Goal: Task Accomplishment & Management: Manage account settings

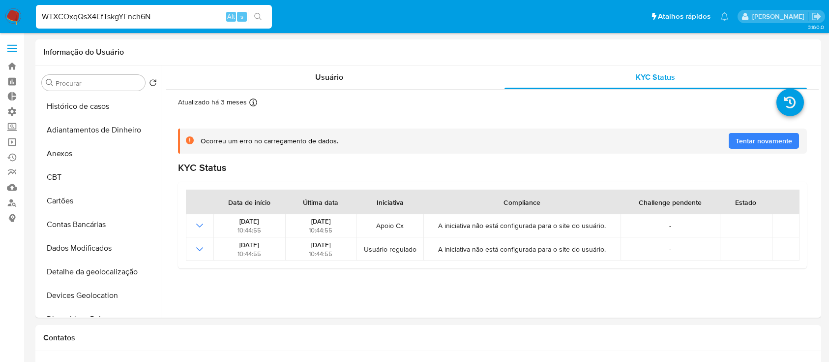
select select "10"
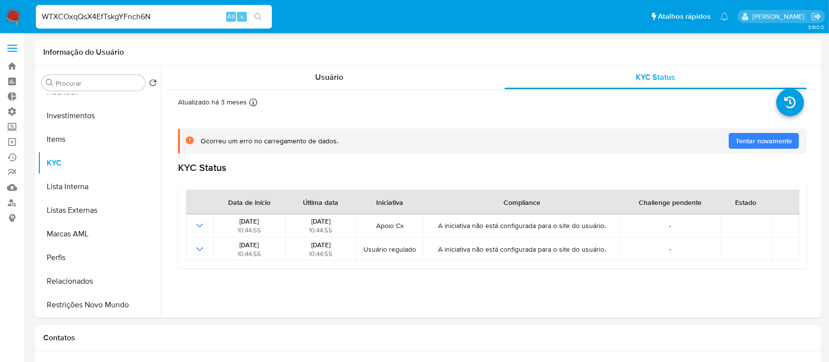
type input "WTXCOxqQsX4EfTskgYFnch6N"
click at [260, 18] on icon "search-icon" at bounding box center [257, 16] width 7 height 7
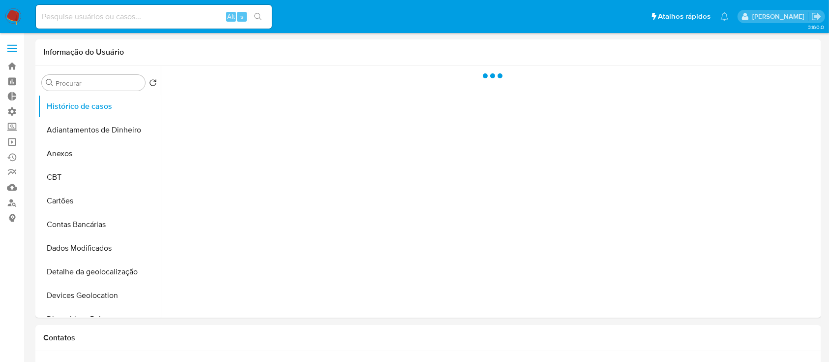
click at [91, 20] on input at bounding box center [154, 16] width 236 height 13
select select "10"
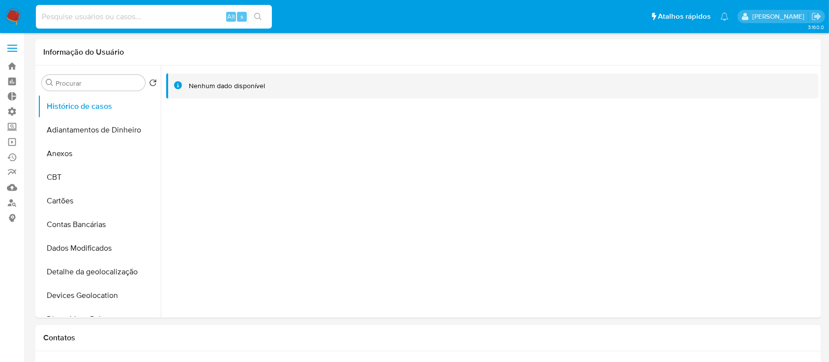
paste input "WTXCOxqQsX4EfTskgYFnch6N"
type input "WTXCOxqQsX4EfTskgYFnch6N"
click at [256, 14] on icon "search-icon" at bounding box center [258, 17] width 8 height 8
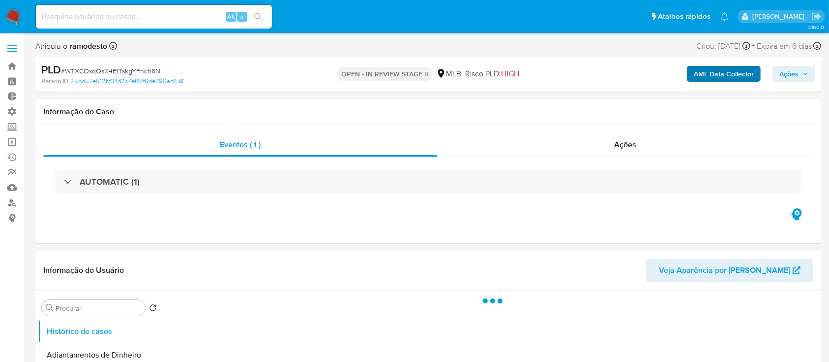
select select "10"
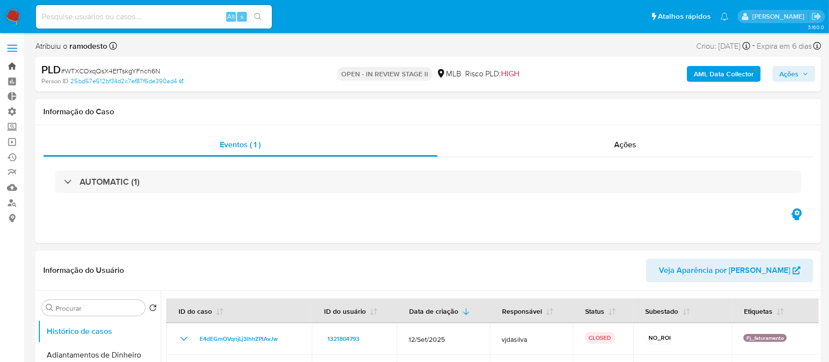
click at [12, 63] on link "Bandeja" at bounding box center [58, 66] width 117 height 15
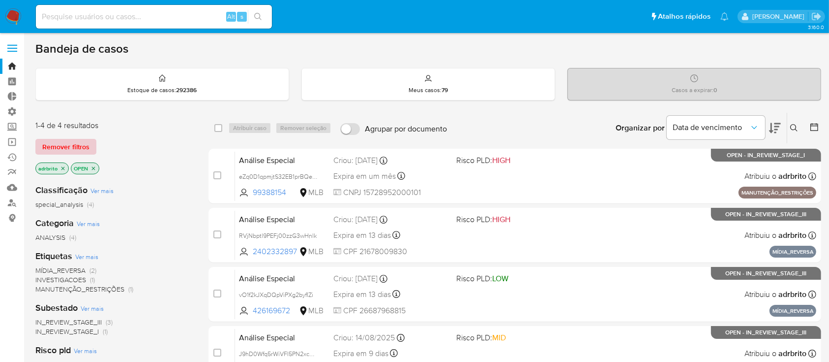
click at [67, 140] on span "Remover filtros" at bounding box center [65, 147] width 47 height 14
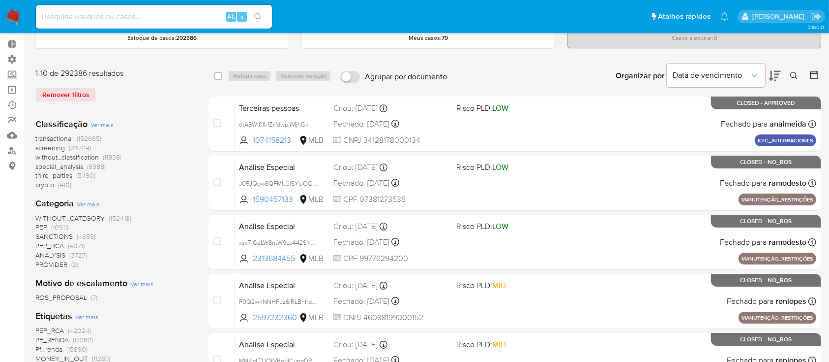
scroll to position [54, 0]
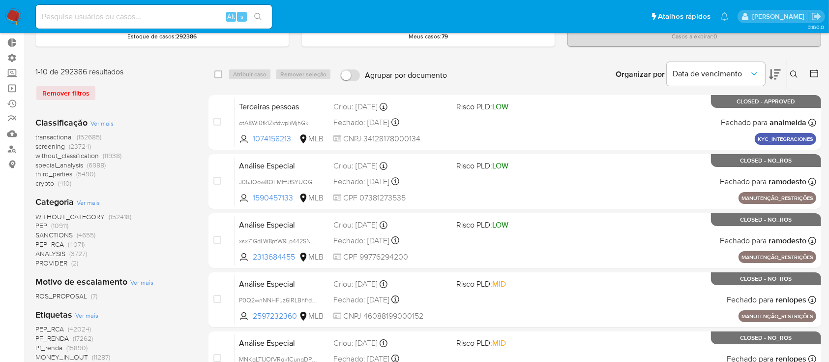
click at [791, 74] on icon at bounding box center [793, 73] width 7 height 7
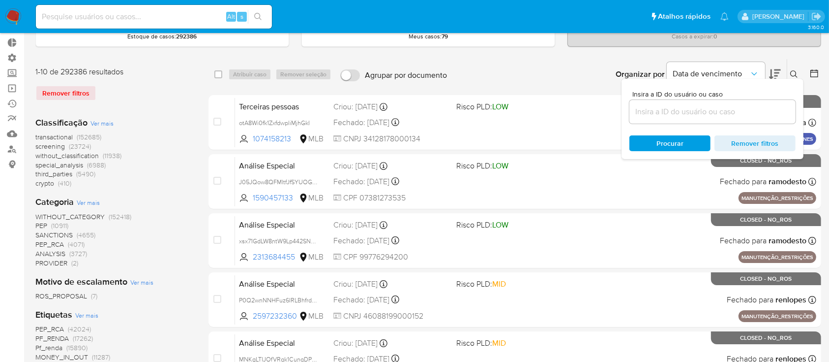
click at [725, 106] on input at bounding box center [713, 111] width 166 height 13
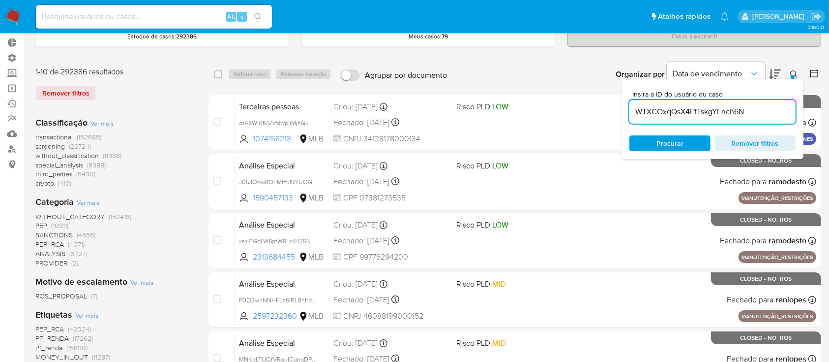
type input "WTXCOxqQsX4EfTskgYFnch6N"
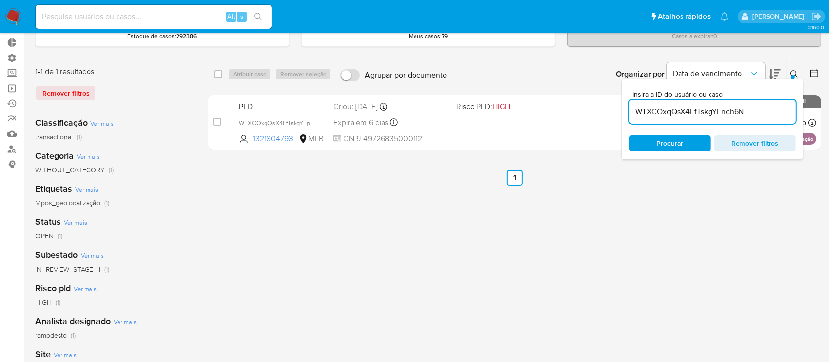
click at [620, 193] on div "select-all-cases-checkbox Atribuir caso Remover seleção Agrupar por documento O…" at bounding box center [515, 275] width 613 height 432
click at [791, 70] on icon at bounding box center [794, 74] width 8 height 8
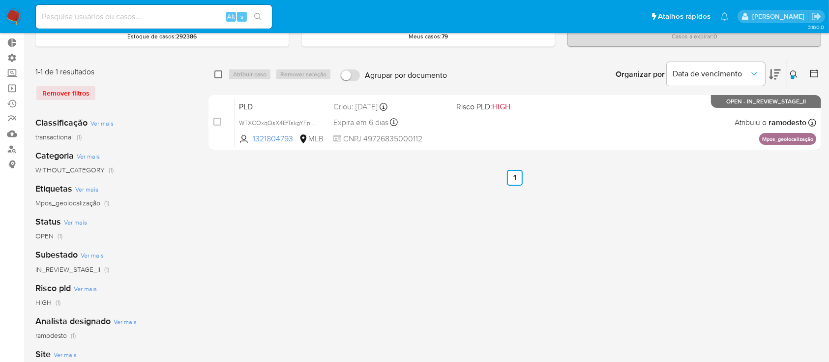
click at [215, 73] on input "checkbox" at bounding box center [218, 74] width 8 height 8
checkbox input "true"
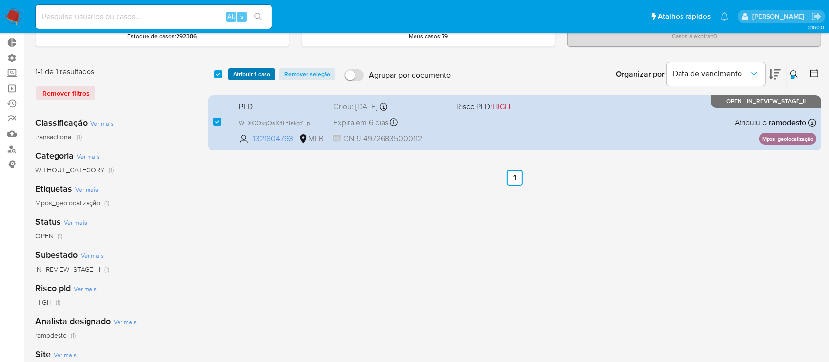
click at [239, 72] on span "Atribuir 1 caso" at bounding box center [251, 74] width 37 height 10
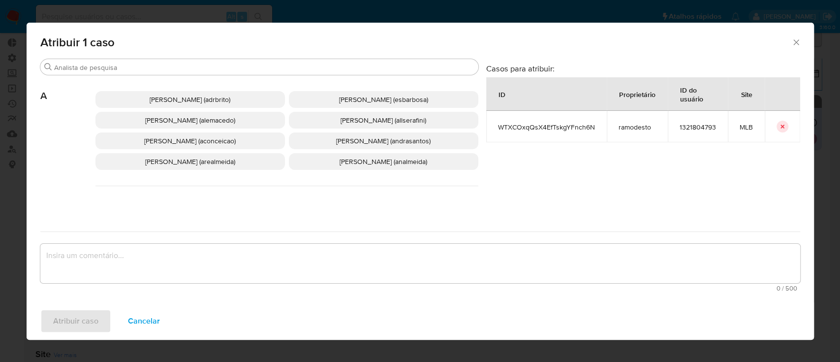
click at [182, 96] on span "Adriano Azeredo Brito (adrbrito)" at bounding box center [190, 99] width 81 height 10
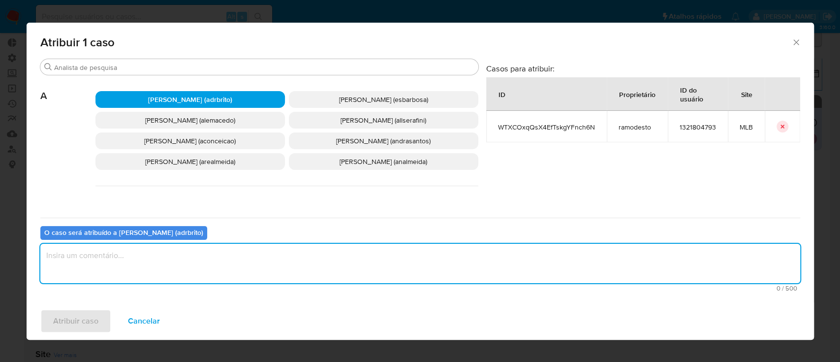
click at [156, 260] on textarea "assign-modal" at bounding box center [419, 262] width 759 height 39
type textarea "ok"
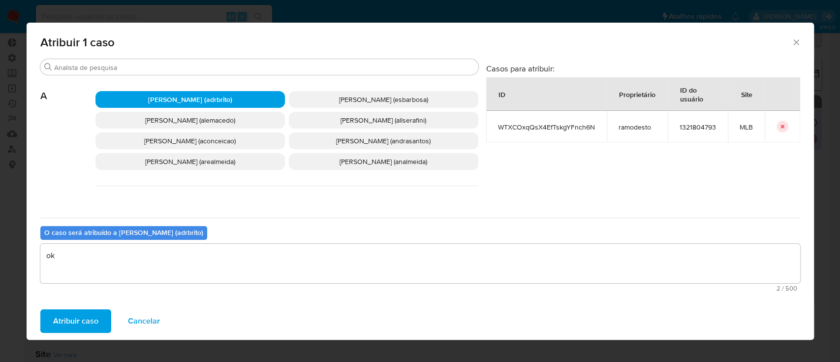
click at [82, 330] on span "Atribuir caso" at bounding box center [75, 321] width 45 height 22
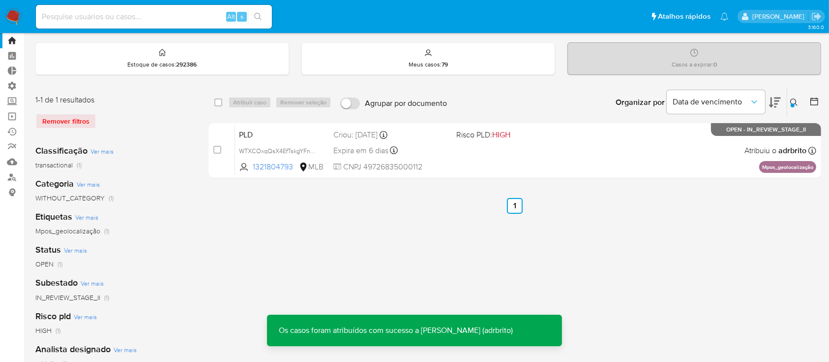
scroll to position [24, 0]
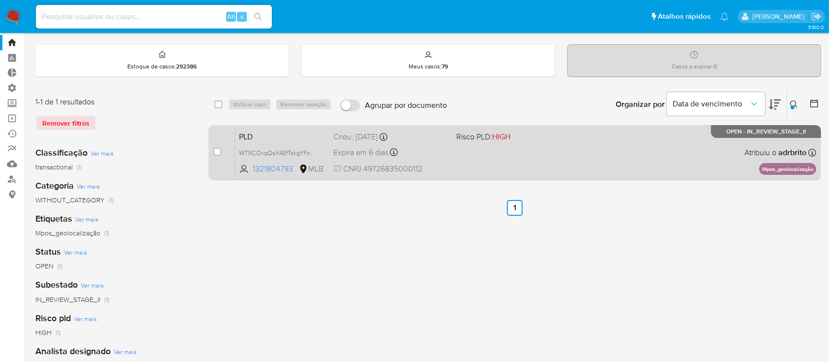
click at [365, 151] on span "Expira em 6 dias" at bounding box center [360, 152] width 55 height 11
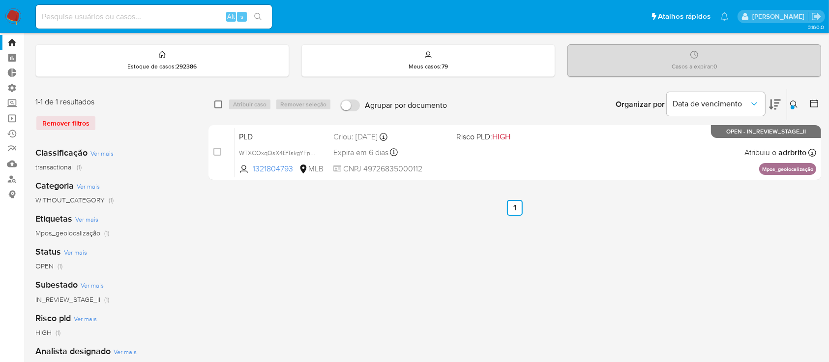
click at [216, 105] on input "checkbox" at bounding box center [218, 104] width 8 height 8
checkbox input "true"
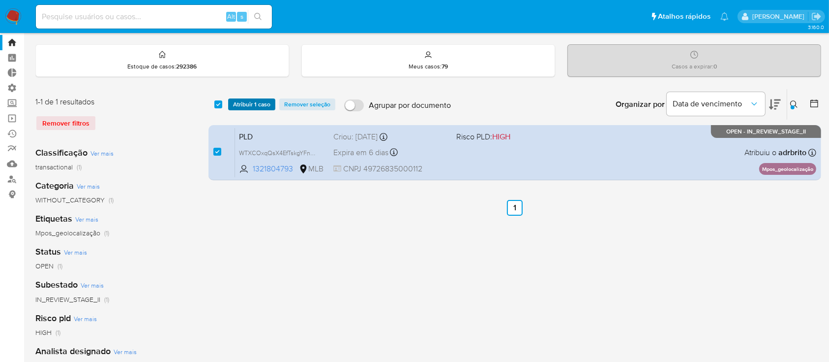
click at [238, 105] on span "Atribuir 1 caso" at bounding box center [251, 104] width 37 height 10
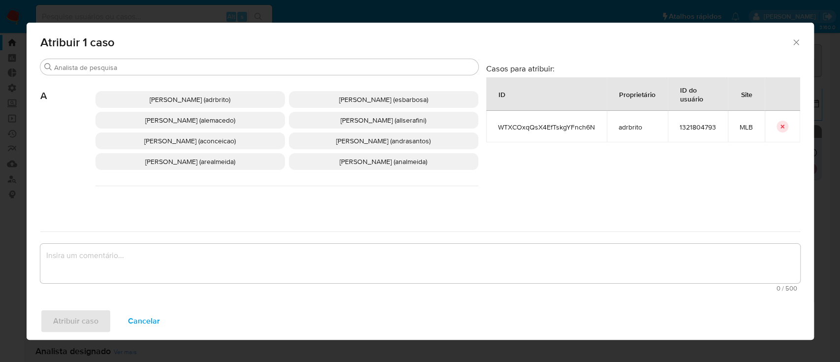
click at [205, 106] on p "Adriano Azeredo Brito (adrbrito)" at bounding box center [189, 99] width 189 height 17
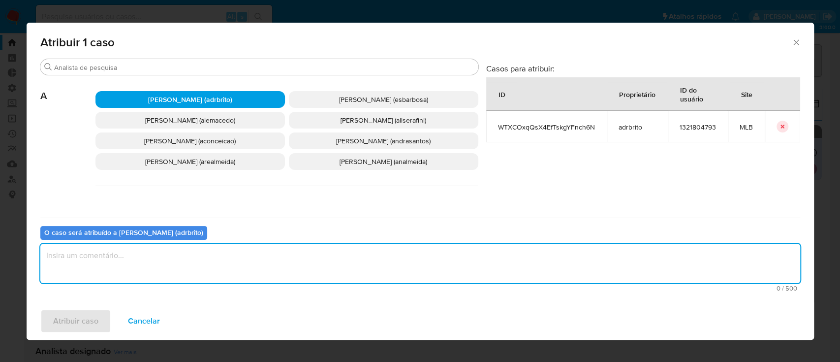
click at [164, 267] on textarea "assign-modal" at bounding box center [419, 262] width 759 height 39
type textarea "ok"
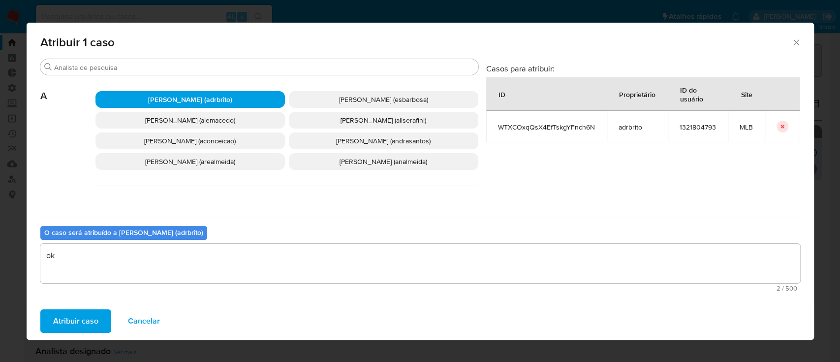
click at [94, 321] on span "Atribuir caso" at bounding box center [75, 321] width 45 height 22
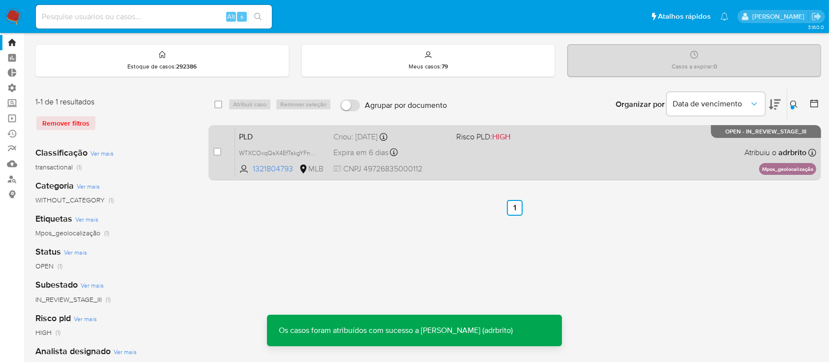
click at [367, 153] on span "Expira em 6 dias" at bounding box center [360, 152] width 55 height 11
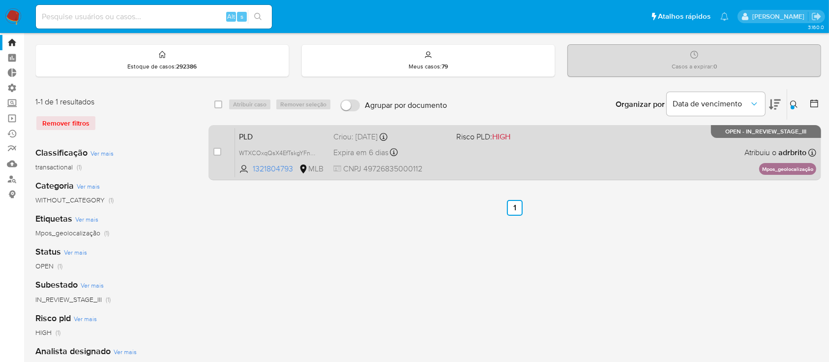
click at [377, 153] on span "Expira em 6 dias" at bounding box center [360, 152] width 55 height 11
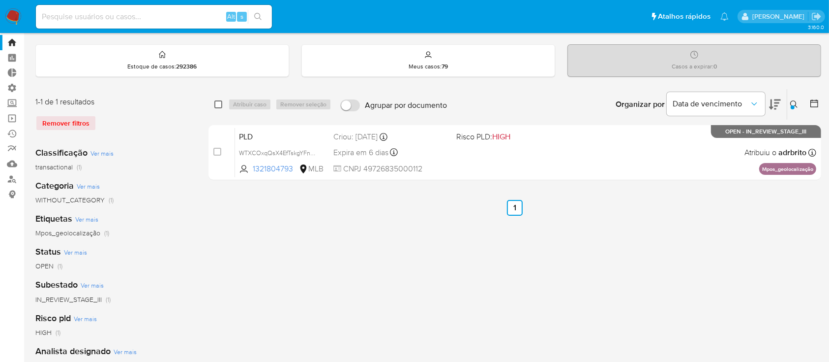
click at [215, 104] on input "checkbox" at bounding box center [218, 104] width 8 height 8
checkbox input "true"
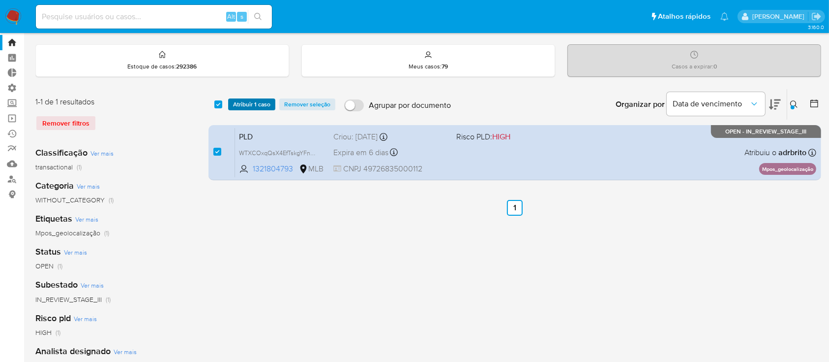
click at [241, 104] on span "Atribuir 1 caso" at bounding box center [251, 104] width 37 height 10
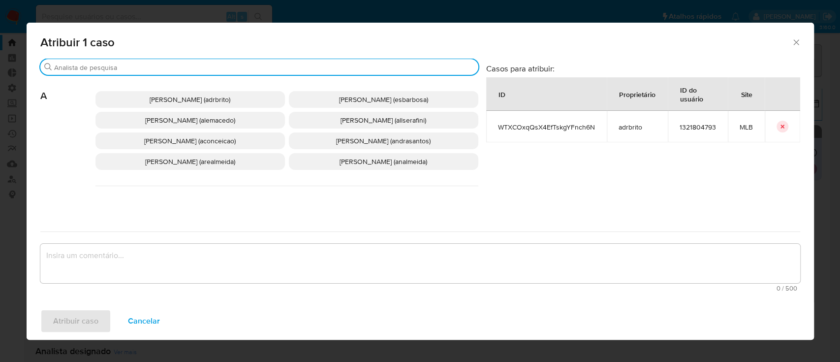
click at [188, 69] on input "Buscar" at bounding box center [264, 67] width 420 height 9
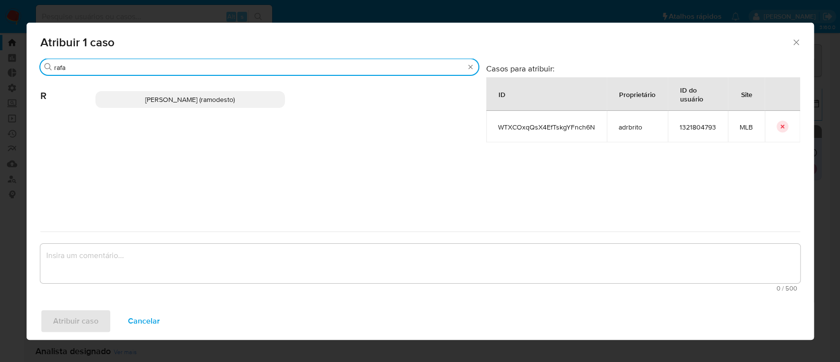
type input "rafa"
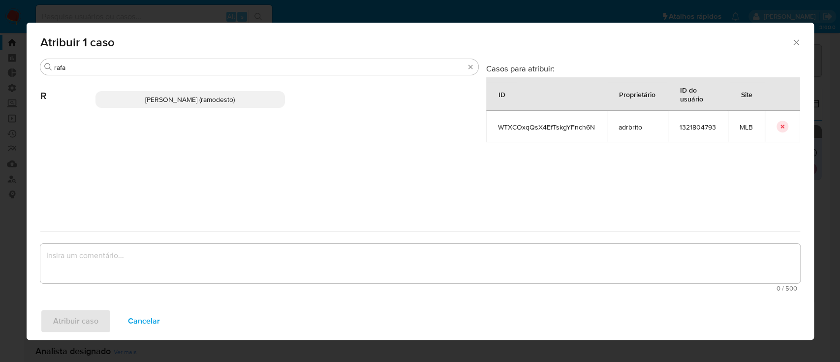
click at [178, 94] on span "Rafael Modesto Dos Santos (ramodesto)" at bounding box center [190, 99] width 90 height 10
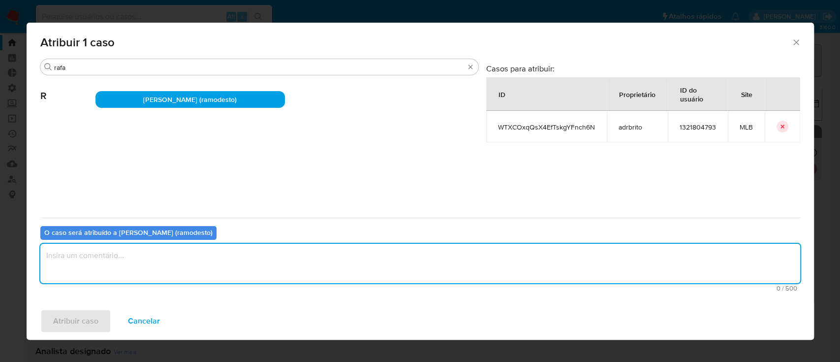
click at [157, 268] on textarea "assign-modal" at bounding box center [419, 262] width 759 height 39
type textarea "ok"
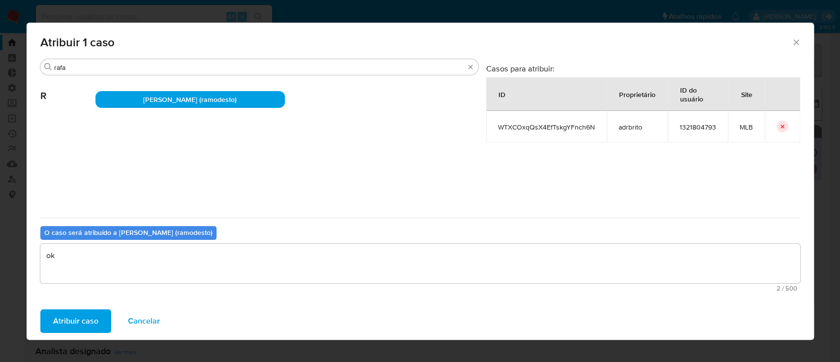
click at [80, 329] on span "Atribuir caso" at bounding box center [75, 321] width 45 height 22
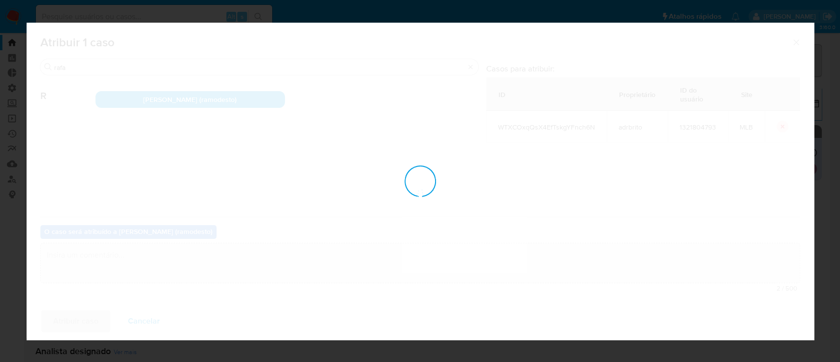
checkbox input "false"
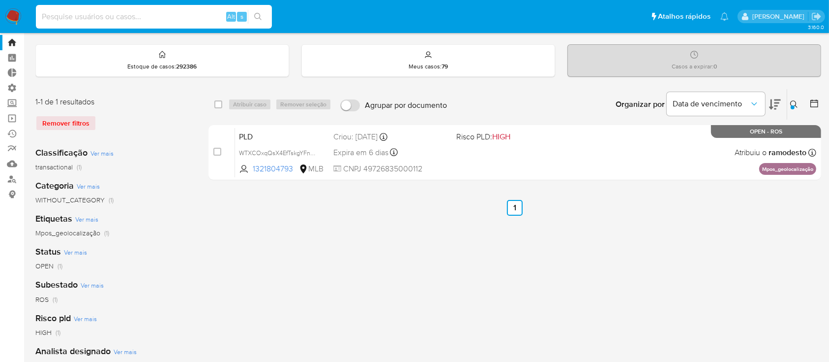
click at [127, 17] on input at bounding box center [154, 16] width 236 height 13
paste input "Agwjt2Uep7eYAMCYeU32seGE"
type input "Agwjt2Uep7eYAMCYeU32seGE"
click at [262, 12] on button "search-icon" at bounding box center [258, 17] width 20 height 14
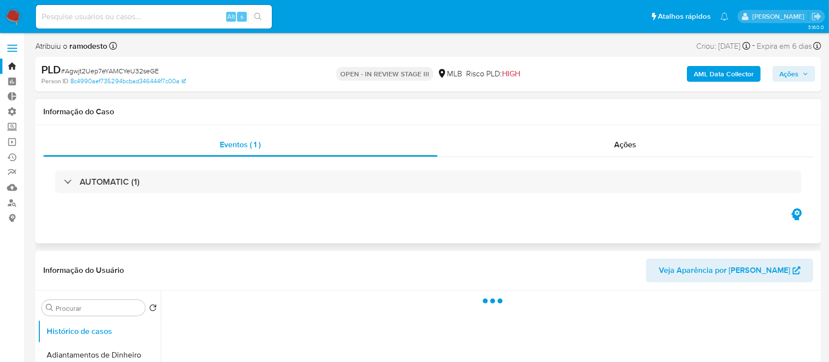
select select "10"
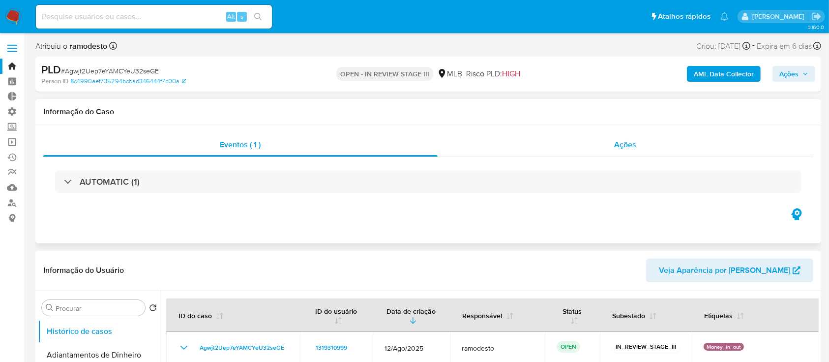
click at [626, 144] on span "Ações" at bounding box center [626, 144] width 22 height 11
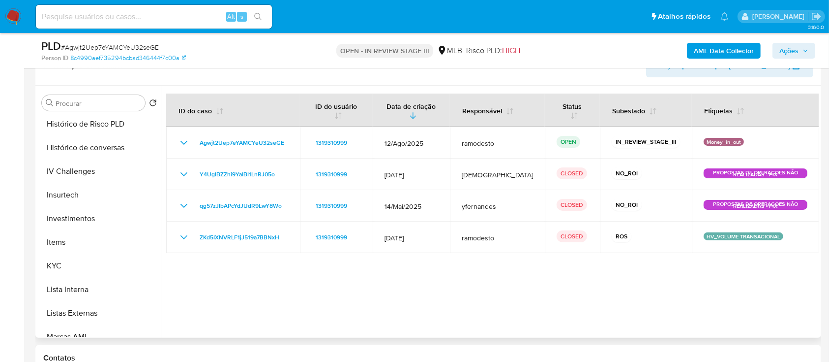
scroll to position [394, 0]
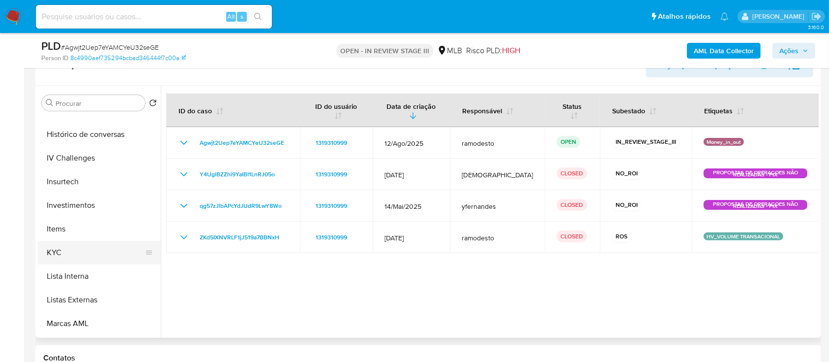
click at [83, 250] on button "KYC" at bounding box center [95, 253] width 115 height 24
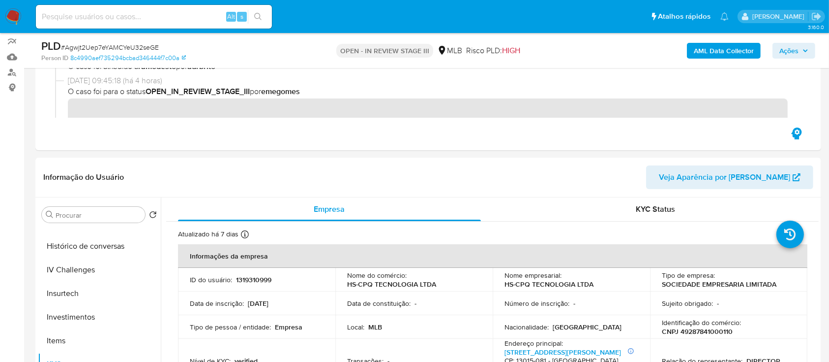
scroll to position [0, 0]
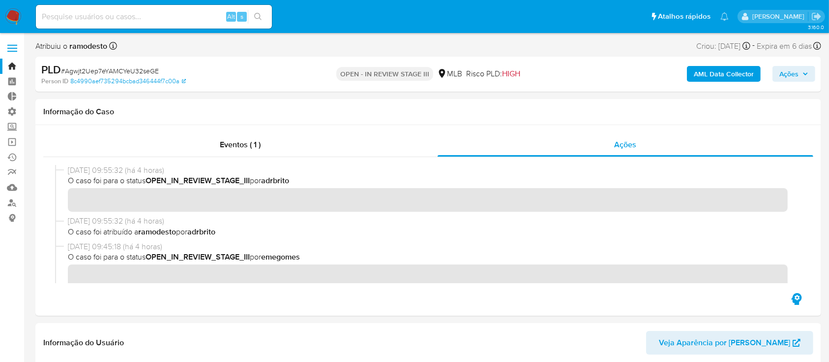
click at [783, 74] on span "Ações" at bounding box center [789, 74] width 19 height 16
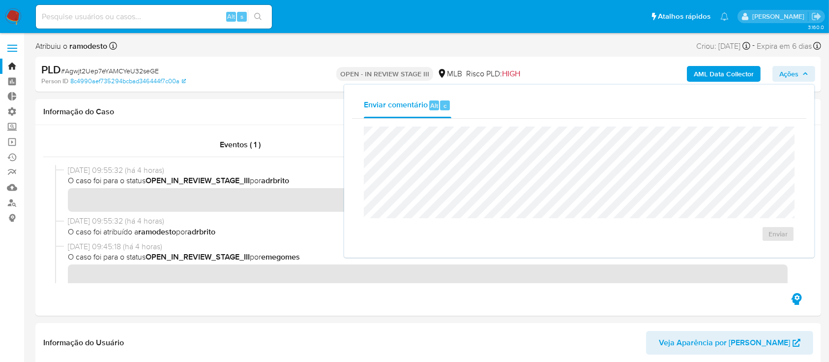
click at [291, 45] on div "Atribuiu o ramodesto Asignado el: 20/08/2025 16:37:01 Criou: 12/08/2025 Criou: …" at bounding box center [428, 47] width 786 height 17
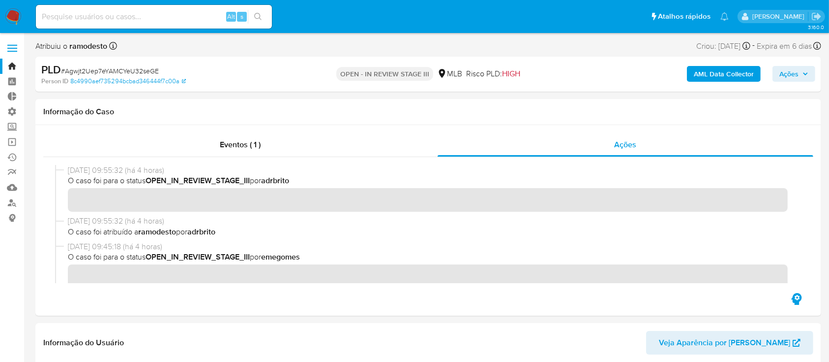
click at [792, 72] on span "Ações" at bounding box center [789, 74] width 19 height 16
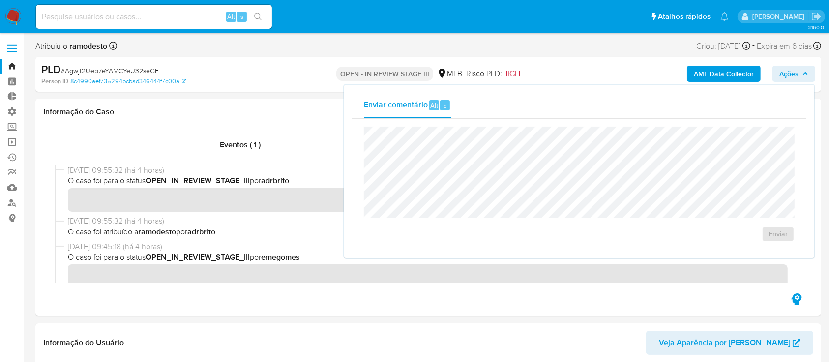
click at [231, 51] on div "Atribuiu o ramodesto Asignado el: 20/08/2025 16:37:01 Criou: 12/08/2025 Criou: …" at bounding box center [428, 47] width 786 height 17
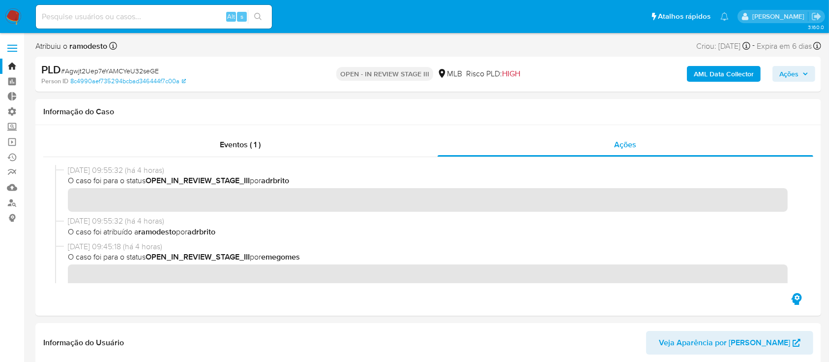
click at [125, 69] on span "# Agwjt2Uep7eYAMCYeU32seGE" at bounding box center [110, 71] width 98 height 10
copy span "Agwjt2Uep7eYAMCYeU32seGE"
click at [12, 62] on link "Bandeja" at bounding box center [58, 66] width 117 height 15
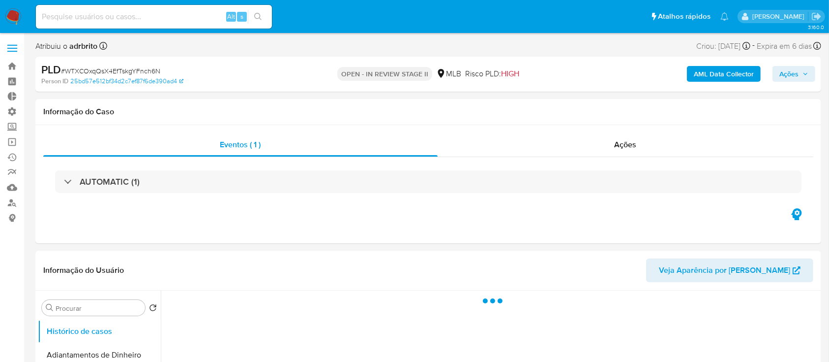
select select "10"
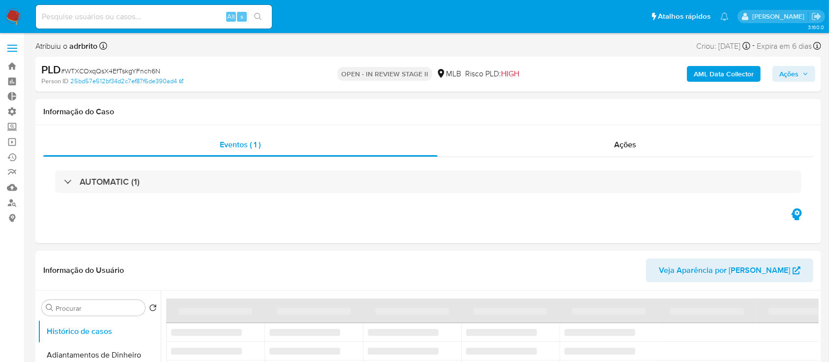
click at [800, 74] on span "Ações" at bounding box center [794, 74] width 29 height 14
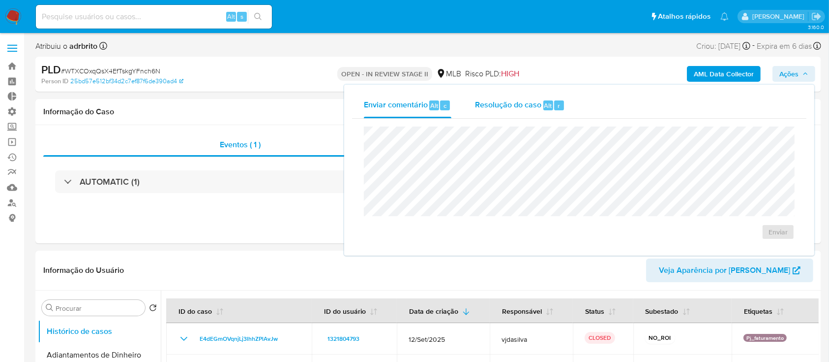
click at [514, 103] on span "Resolução do caso" at bounding box center [508, 104] width 66 height 11
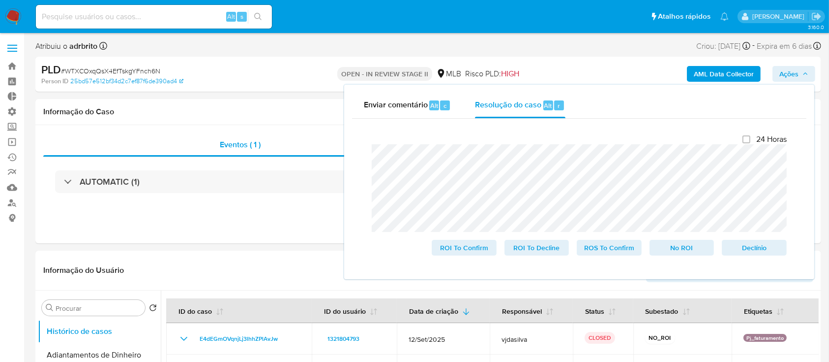
click at [349, 140] on div "Enviar comentário Alt c Resolução do caso Alt r Fechamento do caso 24 Horas ROI…" at bounding box center [579, 182] width 470 height 194
click at [591, 249] on span "ROS To Confirm" at bounding box center [609, 248] width 51 height 14
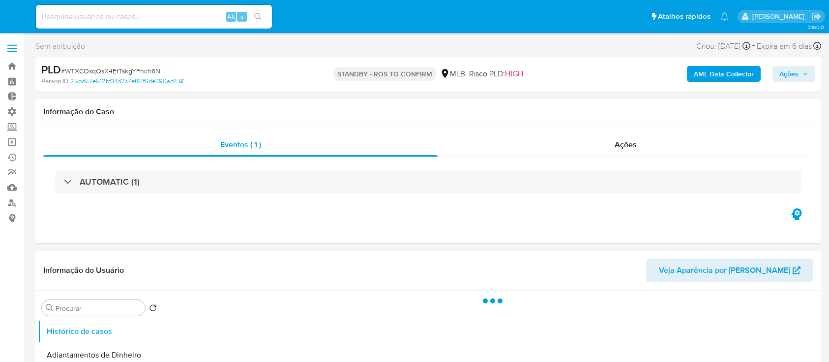
select select "10"
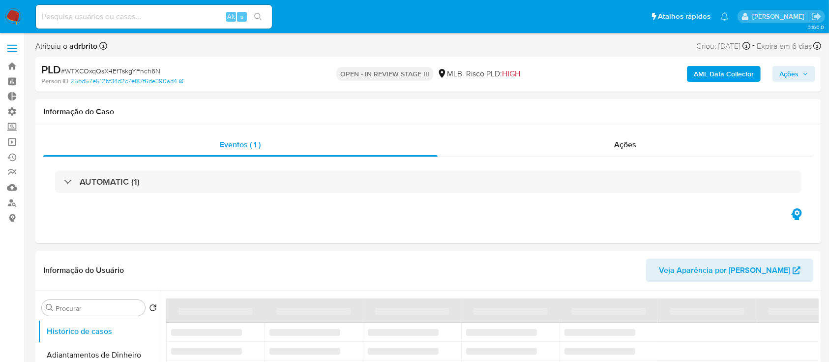
click at [804, 68] on span "Ações" at bounding box center [794, 74] width 29 height 14
select select "10"
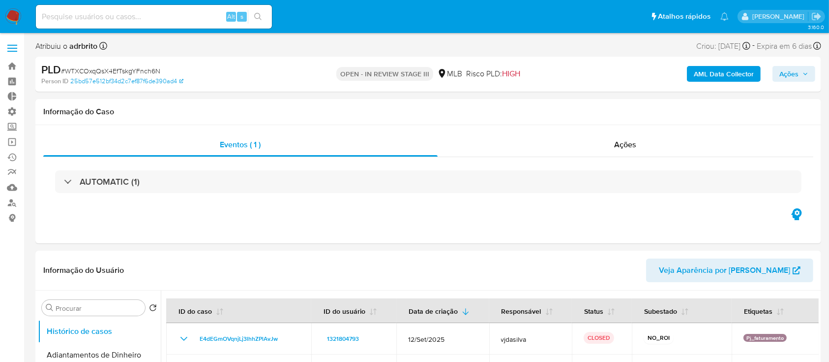
click at [789, 69] on span "Ações" at bounding box center [789, 74] width 19 height 16
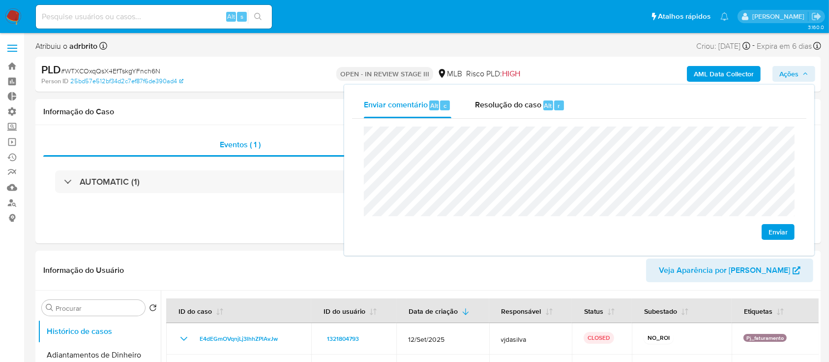
click at [354, 77] on div "PLD # WTXCOxqQsX4EfTskgYFnch6N Person ID 25bd57e512bf34d2c7ef87f6de390ad4 OPEN …" at bounding box center [428, 74] width 786 height 35
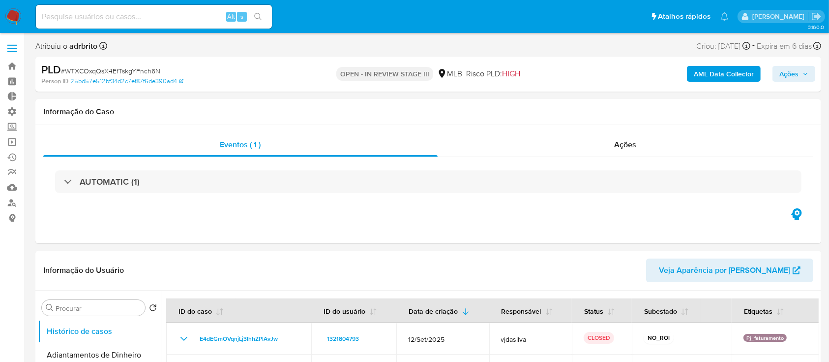
click at [782, 69] on span "Ações" at bounding box center [789, 74] width 19 height 16
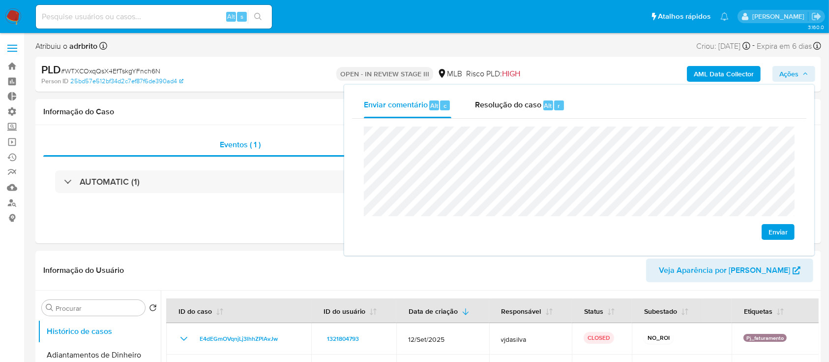
click at [342, 84] on div "PLD # WTXCOxqQsX4EfTskgYFnch6N Person ID 25bd57e512bf34d2c7ef87f6de390ad4 OPEN …" at bounding box center [428, 74] width 786 height 35
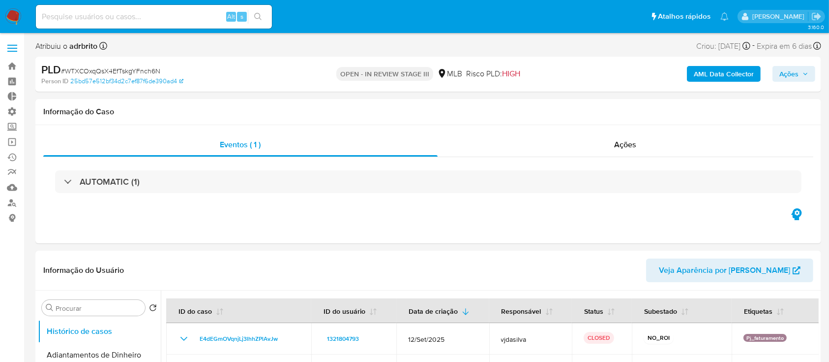
click at [792, 86] on div "PLD # WTXCOxqQsX4EfTskgYFnch6N Person ID 25bd57e512bf34d2c7ef87f6de390ad4 OPEN …" at bounding box center [428, 74] width 786 height 35
click at [790, 74] on span "Ações" at bounding box center [789, 74] width 19 height 16
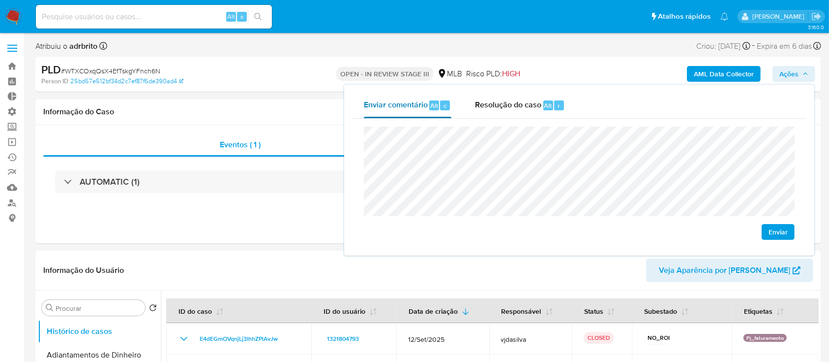
click at [362, 93] on div "Enviar comentário Alt c Resolução do caso Alt r Enviar" at bounding box center [579, 169] width 454 height 155
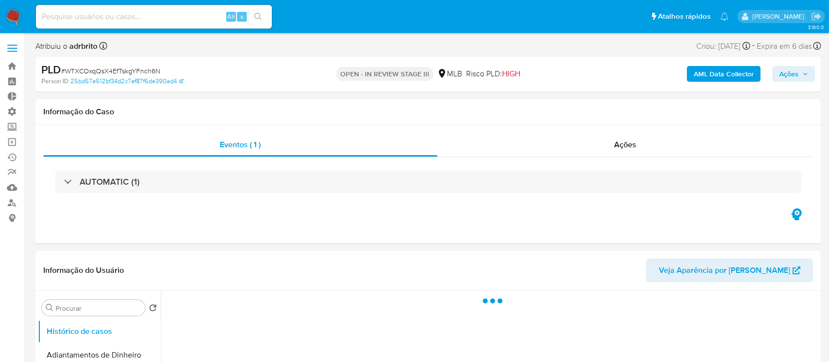
select select "10"
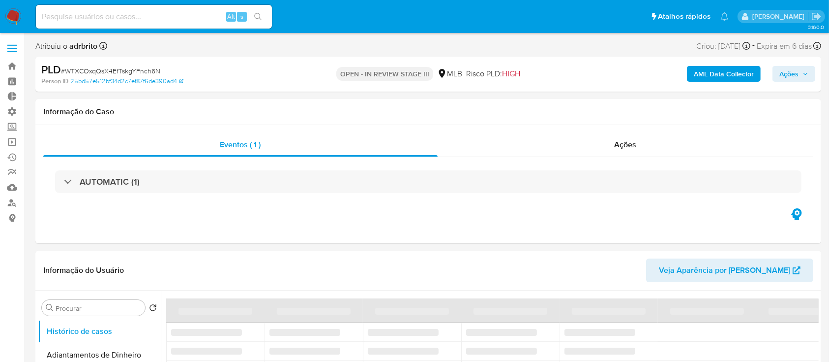
click at [794, 75] on span "Ações" at bounding box center [789, 74] width 19 height 16
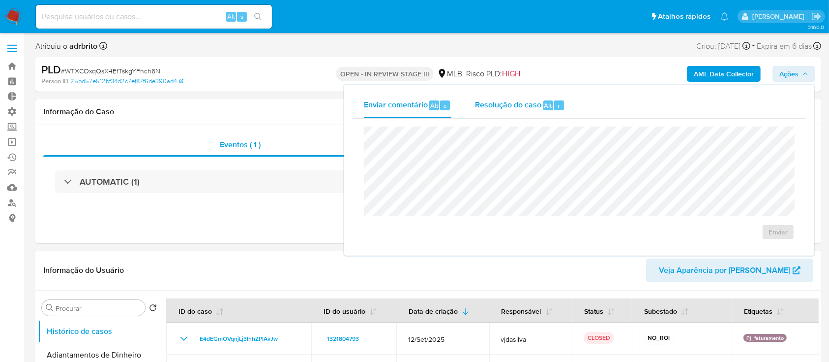
click at [501, 108] on span "Resolução do caso" at bounding box center [508, 104] width 66 height 11
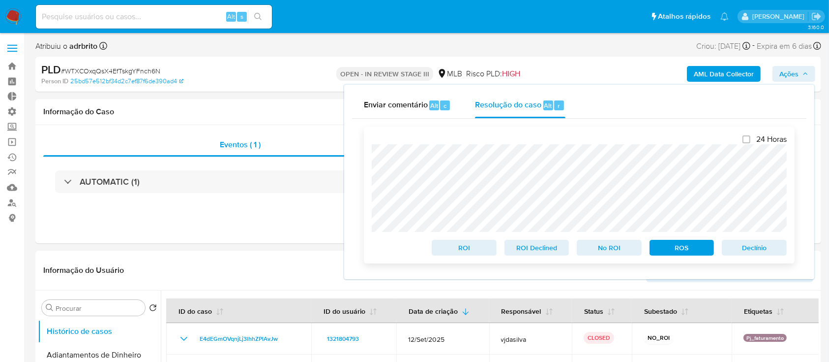
click at [681, 248] on span "ROS" at bounding box center [682, 248] width 51 height 14
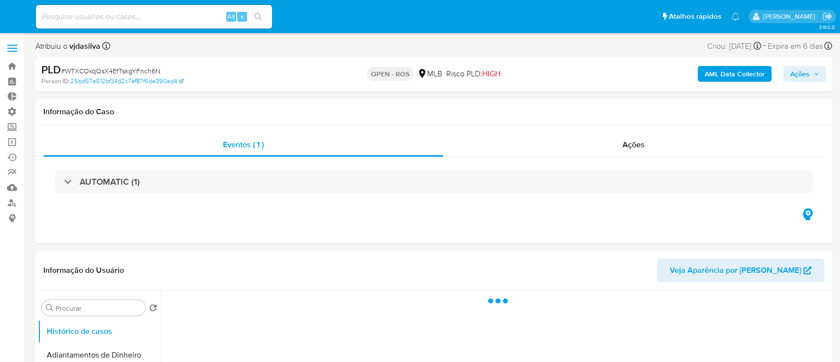
select select "10"
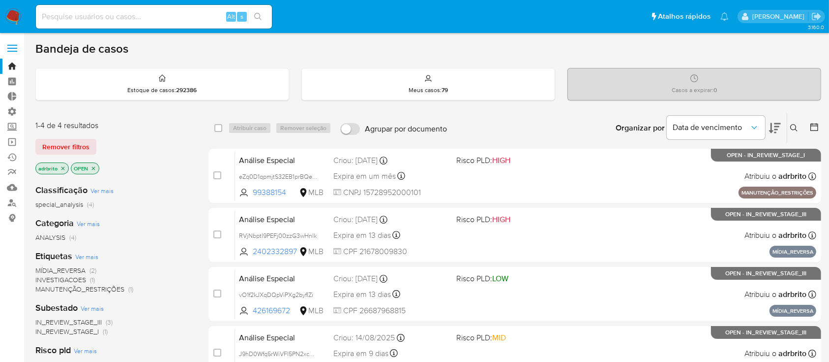
click at [794, 126] on icon at bounding box center [794, 128] width 8 height 8
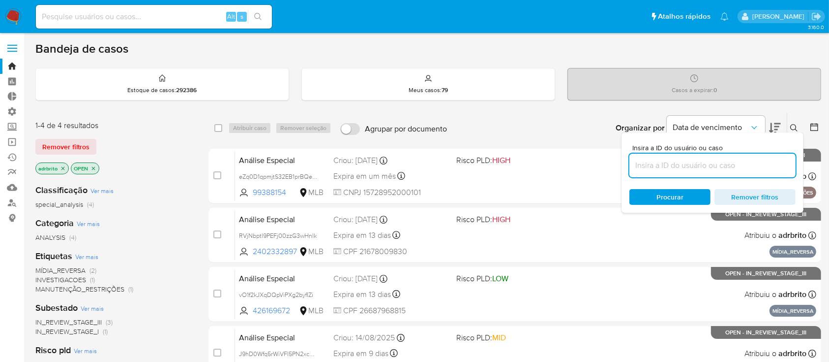
click at [708, 164] on input at bounding box center [713, 165] width 166 height 13
type input "Agwjt2Uep7eYAMCYeU32seGE"
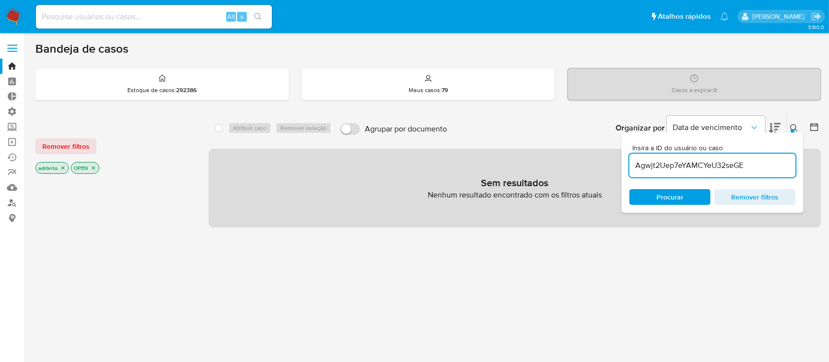
click at [797, 132] on div "Insira a ID do usuário ou caso Agwjt2Uep7eYAMCYeU32seGE Procurar Remover filtros" at bounding box center [713, 172] width 182 height 80
click at [793, 129] on div at bounding box center [793, 131] width 4 height 4
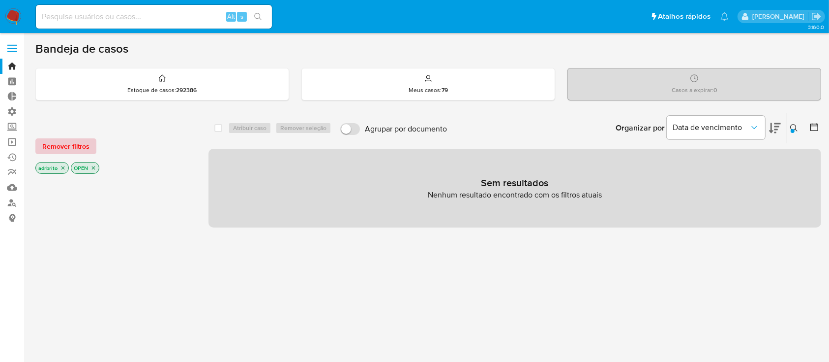
click at [75, 147] on span "Remover filtros" at bounding box center [65, 146] width 47 height 14
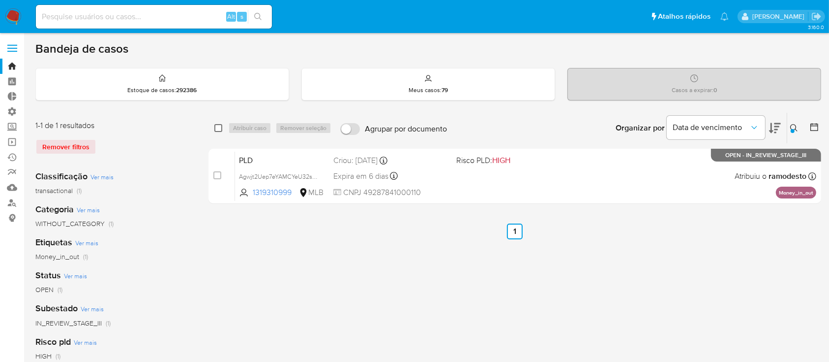
click at [216, 129] on input "checkbox" at bounding box center [218, 128] width 8 height 8
checkbox input "true"
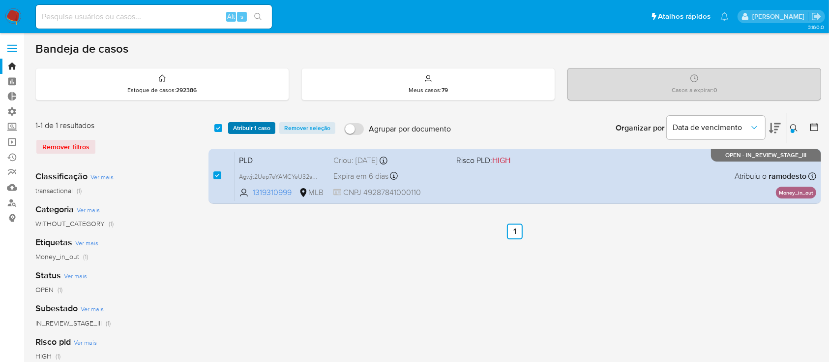
click at [245, 127] on span "Atribuir 1 caso" at bounding box center [251, 128] width 37 height 10
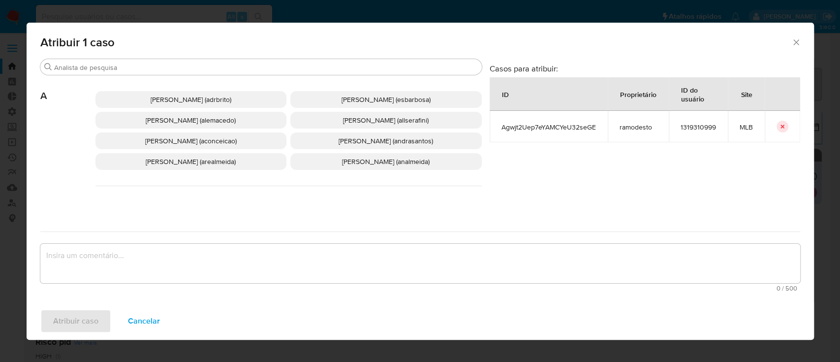
click at [207, 97] on span "[PERSON_NAME] (adrbrito)" at bounding box center [191, 99] width 81 height 10
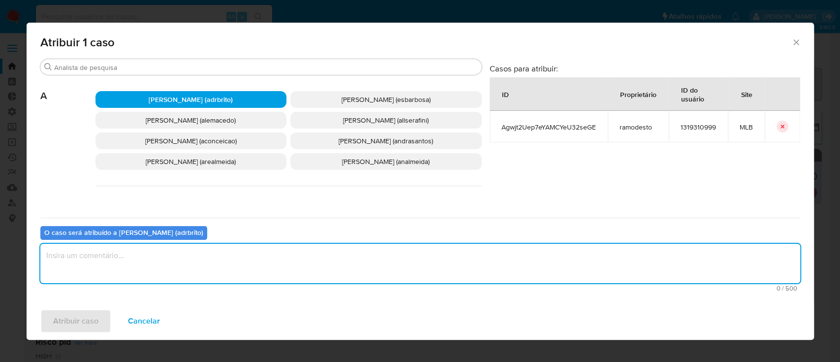
click at [134, 267] on textarea "assign-modal" at bounding box center [419, 262] width 759 height 39
type textarea "ok"
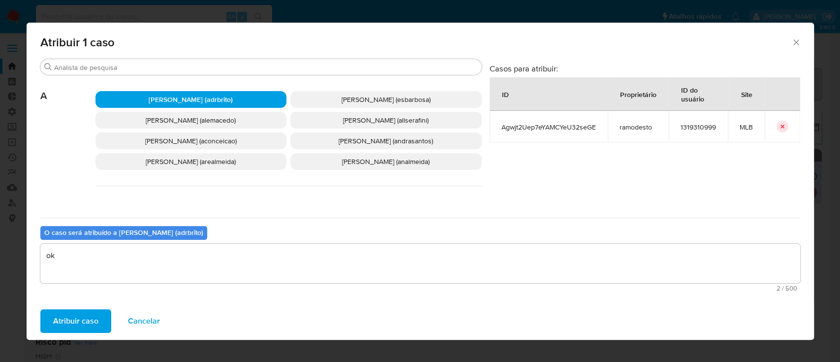
click at [80, 325] on span "Atribuir caso" at bounding box center [75, 321] width 45 height 22
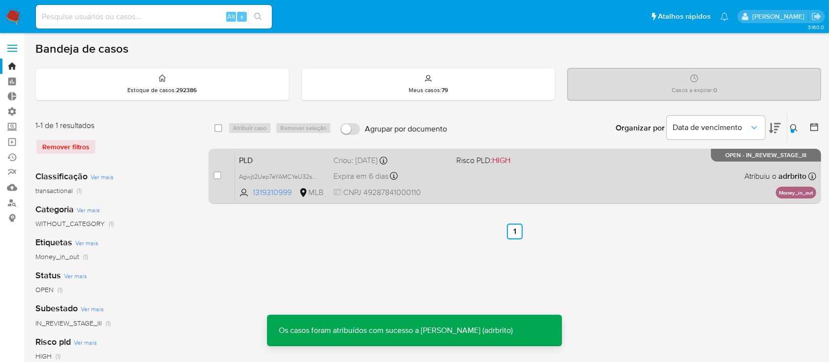
click at [375, 182] on div "Expira em 6 dias Expira em 26/09/2025 00:31:02" at bounding box center [390, 175] width 115 height 13
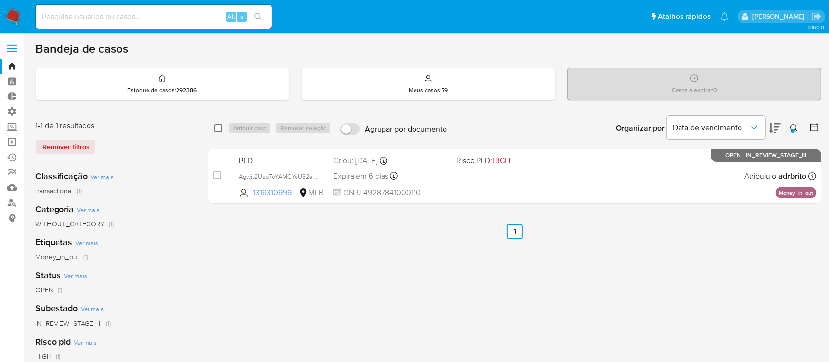
click at [218, 125] on input "checkbox" at bounding box center [218, 128] width 8 height 8
checkbox input "true"
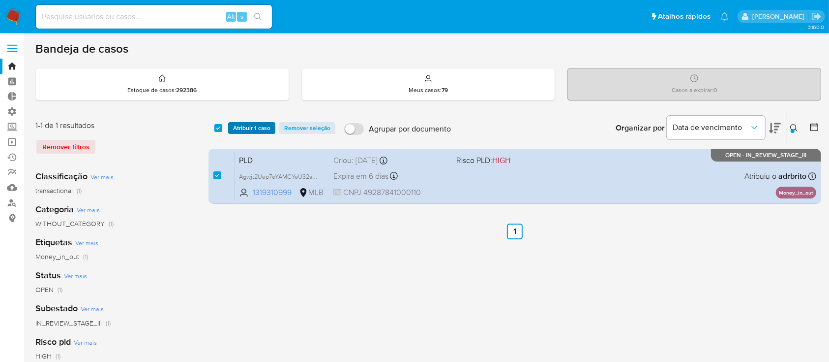
click at [243, 126] on span "Atribuir 1 caso" at bounding box center [251, 128] width 37 height 10
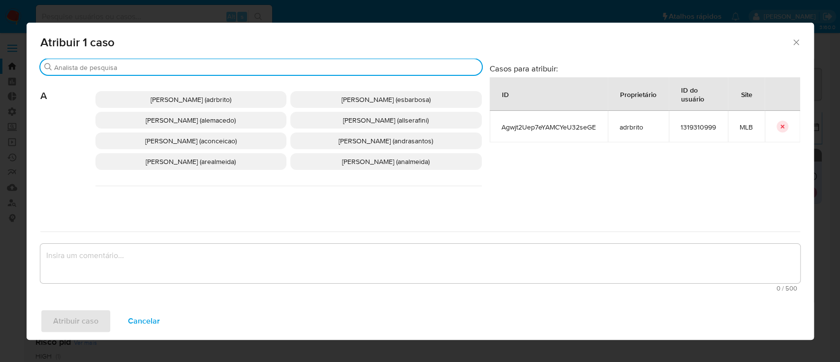
click at [187, 65] on input "Buscar" at bounding box center [266, 67] width 424 height 9
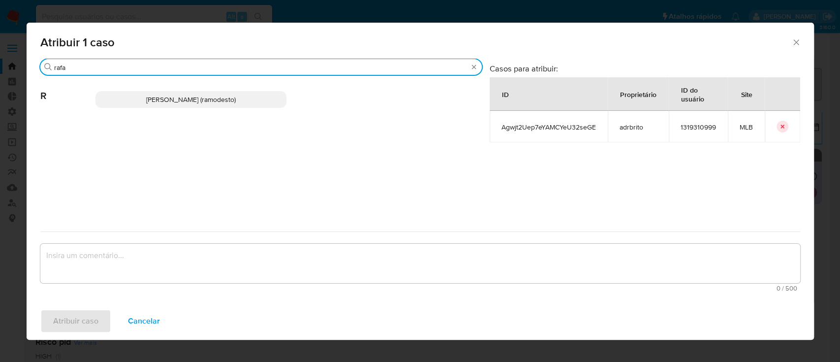
type input "rafa"
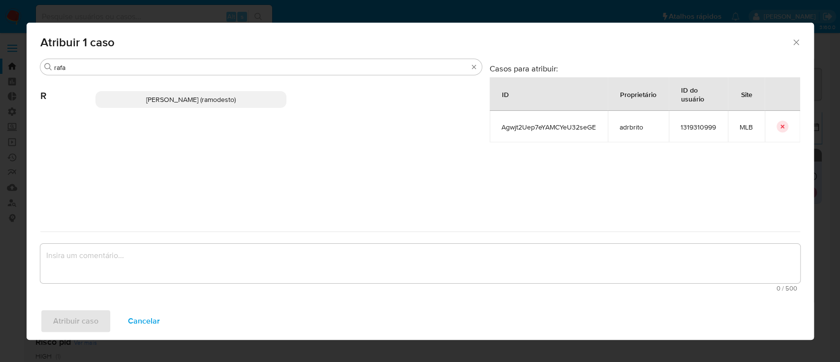
click at [177, 99] on span "[PERSON_NAME] (ramodesto)" at bounding box center [191, 99] width 90 height 10
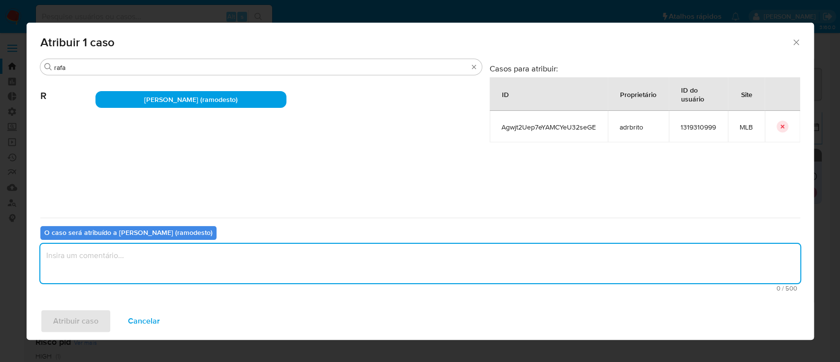
click at [148, 251] on textarea "assign-modal" at bounding box center [419, 262] width 759 height 39
type textarea "ok"
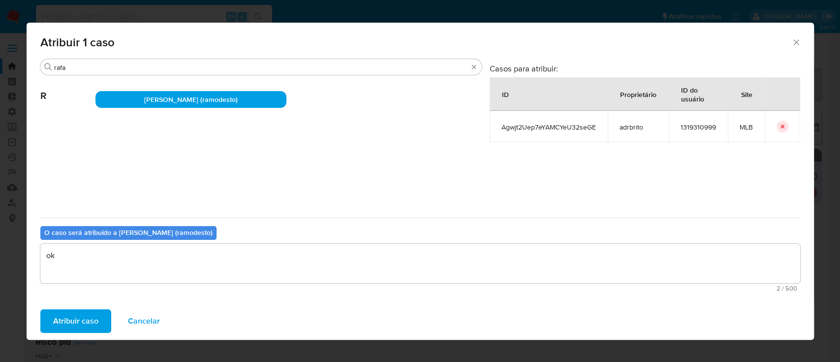
click at [91, 315] on span "Atribuir caso" at bounding box center [75, 321] width 45 height 22
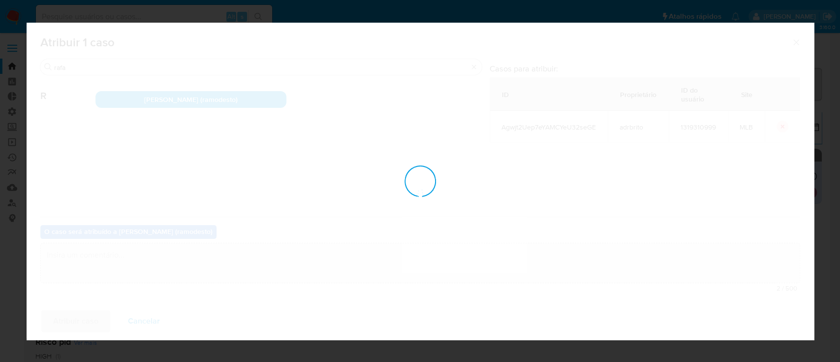
checkbox input "false"
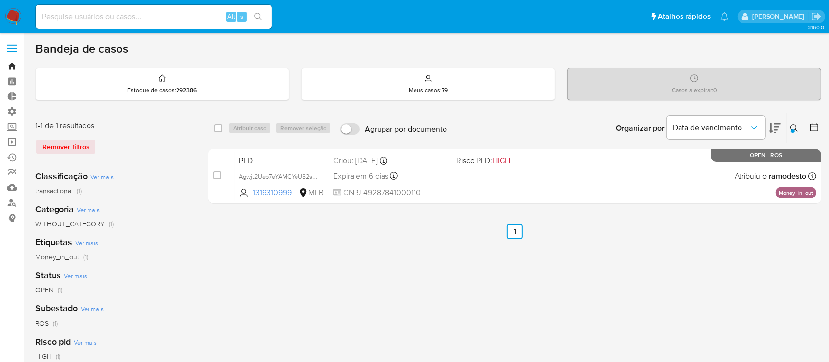
click at [10, 65] on link "Bandeja" at bounding box center [58, 66] width 117 height 15
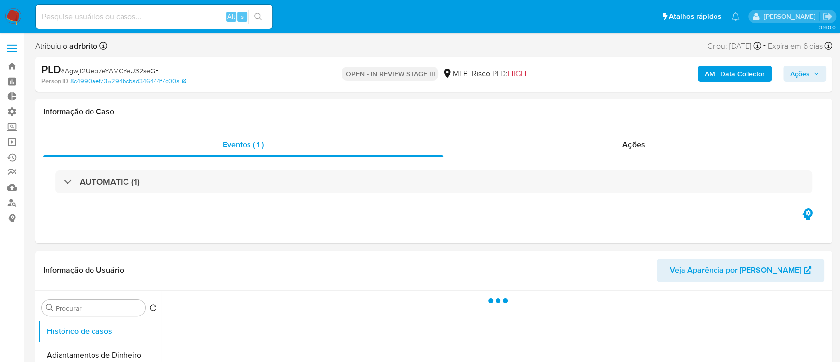
select select "10"
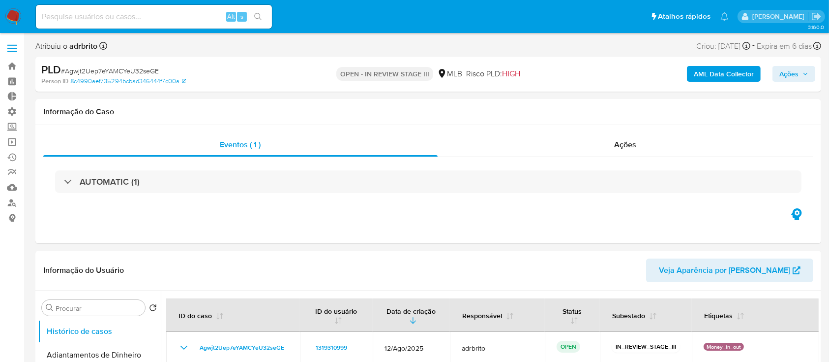
click at [796, 74] on span "Ações" at bounding box center [789, 74] width 19 height 16
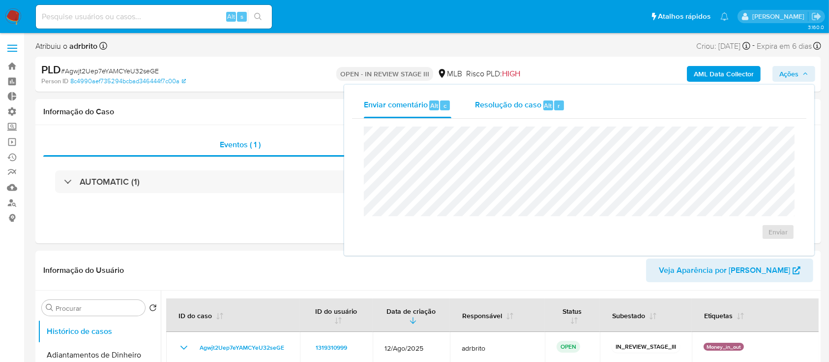
click at [521, 101] on span "Resolução do caso" at bounding box center [508, 104] width 66 height 11
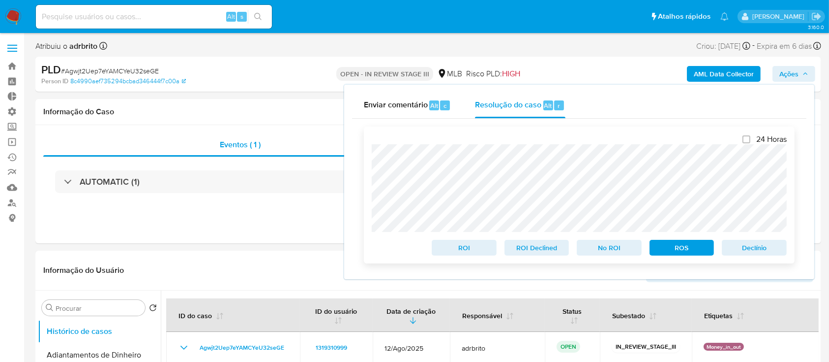
click at [692, 249] on span "ROS" at bounding box center [682, 248] width 51 height 14
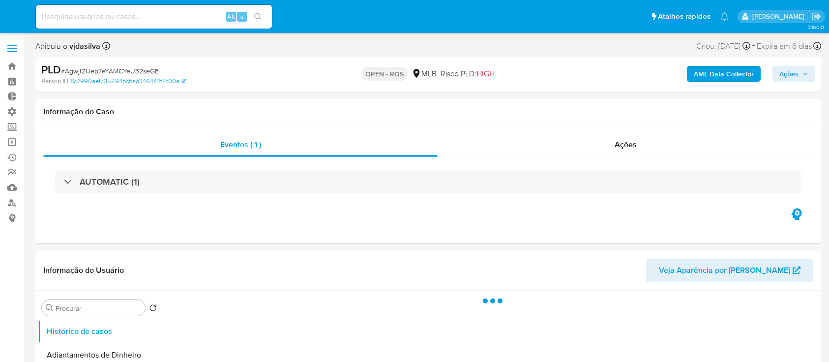
select select "10"
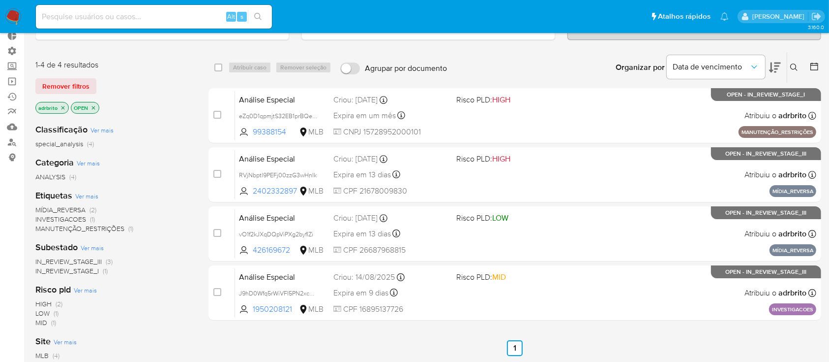
scroll to position [75, 0]
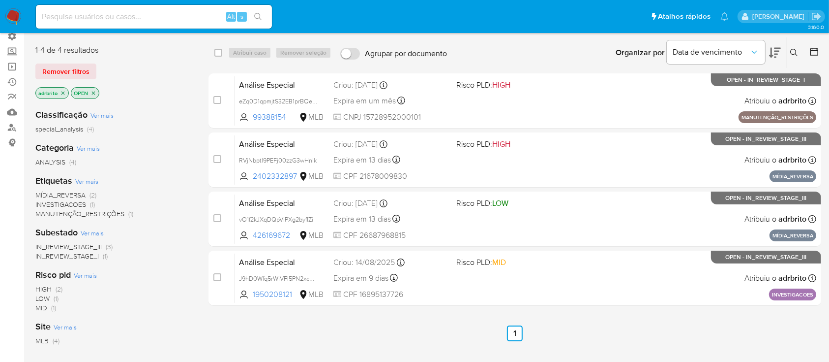
click at [63, 92] on icon "close-filter" at bounding box center [62, 92] width 3 height 3
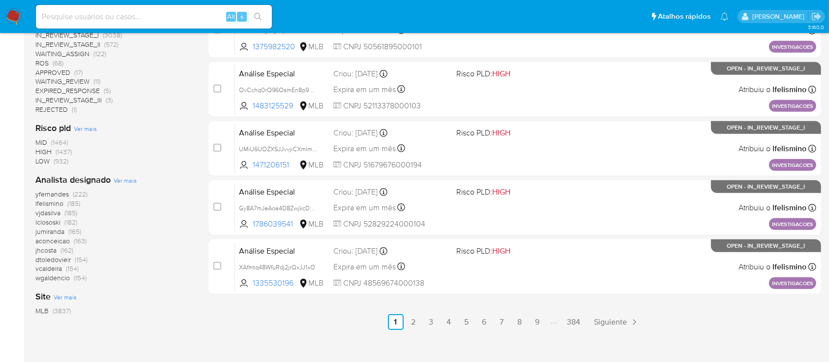
scroll to position [442, 0]
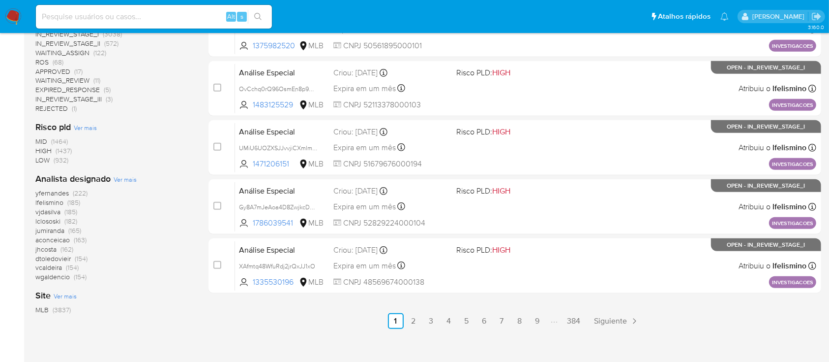
click at [77, 190] on span "(222)" at bounding box center [80, 193] width 15 height 10
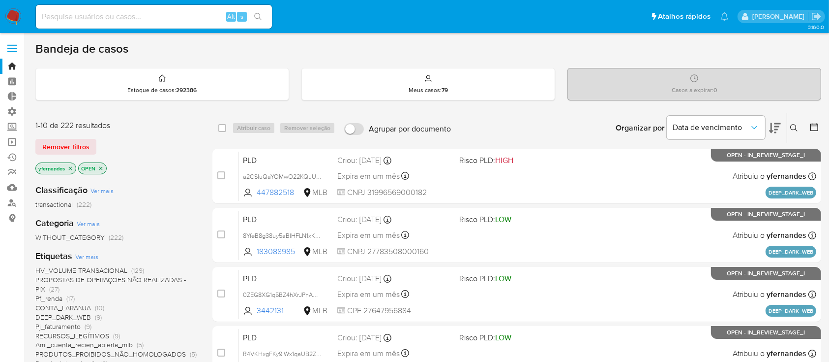
click at [72, 168] on icon "close-filter" at bounding box center [70, 168] width 6 height 6
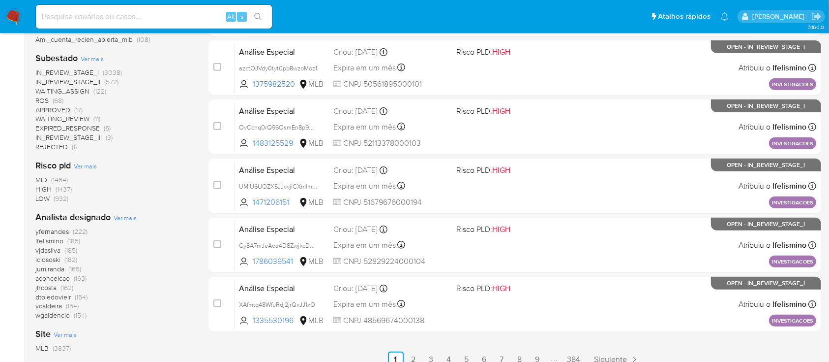
scroll to position [427, 0]
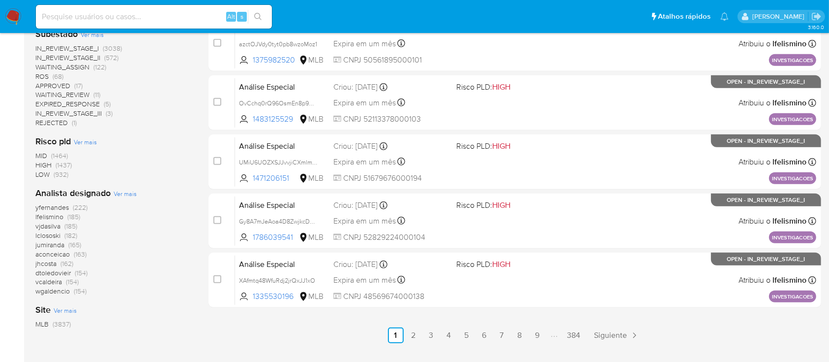
click at [43, 214] on span "lfelismino" at bounding box center [49, 217] width 28 height 10
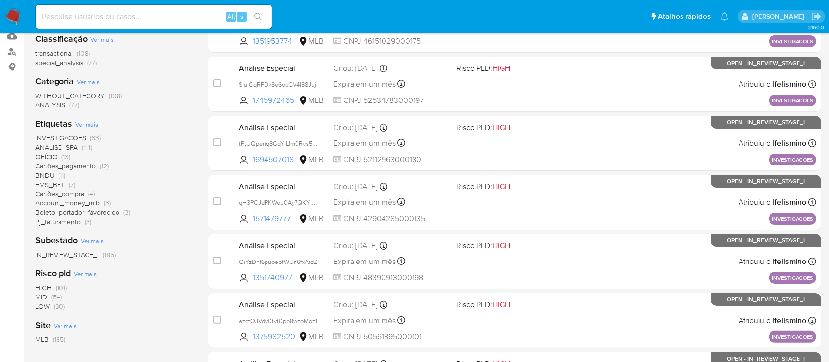
scroll to position [152, 0]
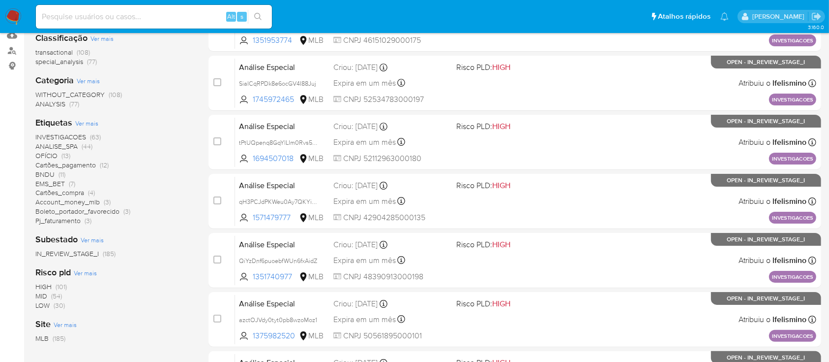
click at [57, 145] on span "ANALISE_SPA" at bounding box center [56, 146] width 42 height 10
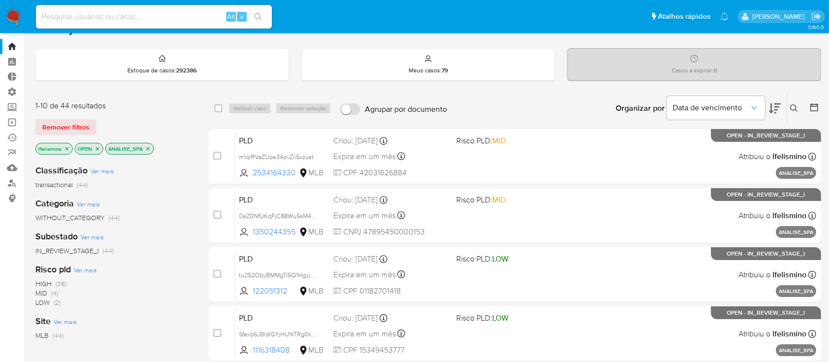
scroll to position [11, 0]
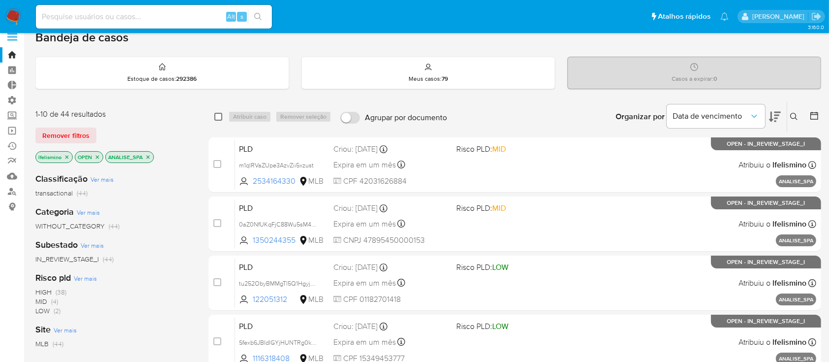
click at [217, 117] on input "checkbox" at bounding box center [218, 117] width 8 height 8
checkbox input "true"
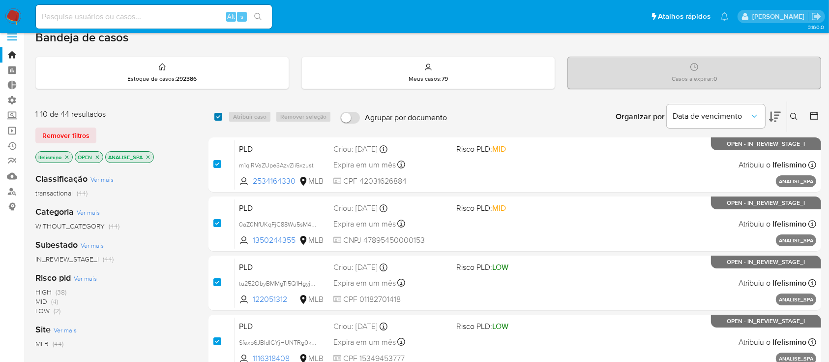
checkbox input "true"
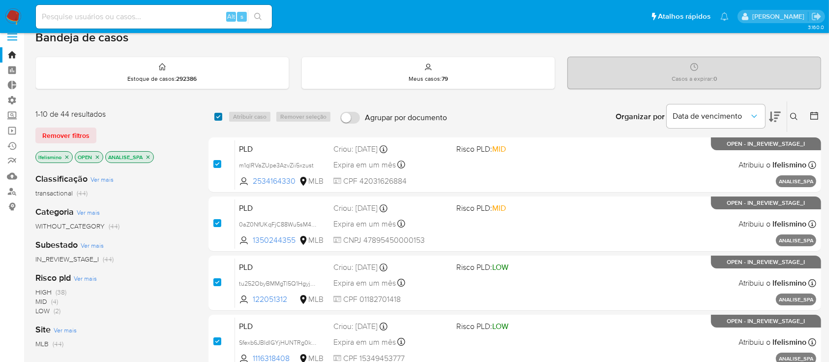
checkbox input "true"
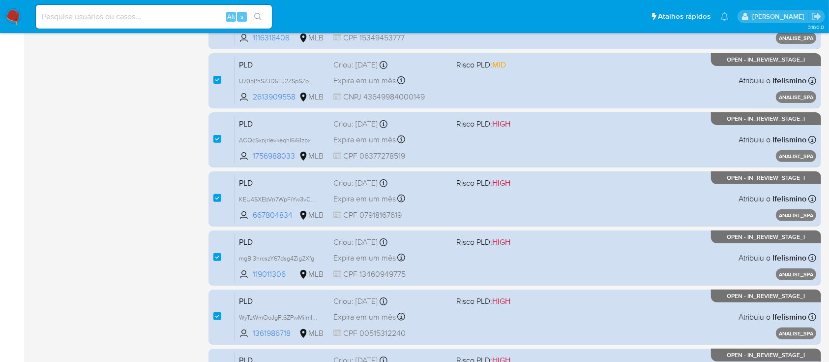
scroll to position [450, 0]
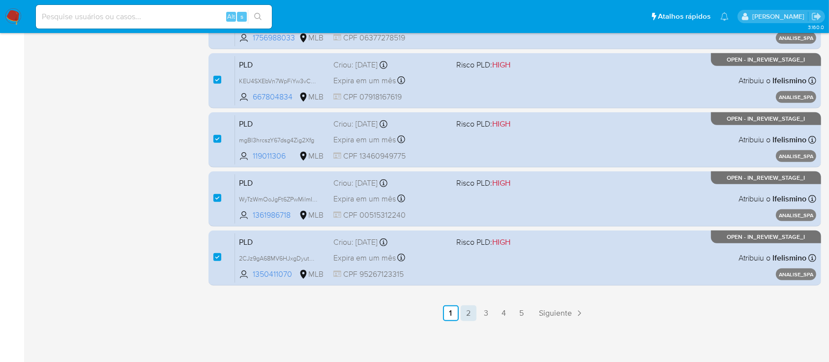
click at [470, 312] on link "2" at bounding box center [469, 313] width 16 height 16
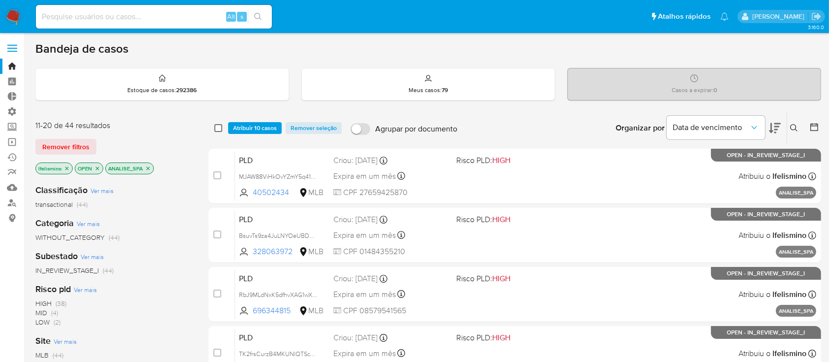
click at [215, 128] on input "checkbox" at bounding box center [218, 128] width 8 height 8
checkbox input "true"
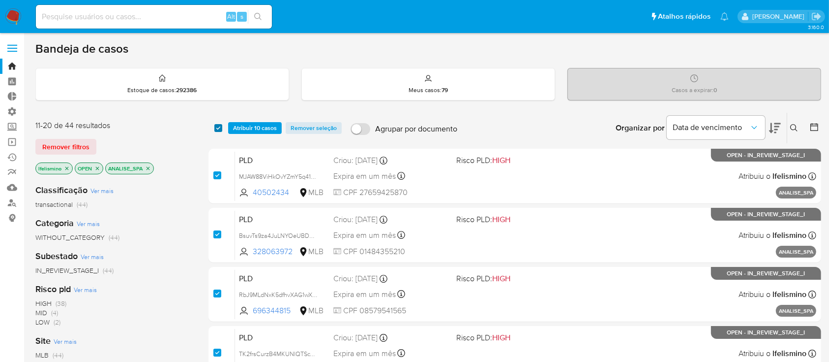
checkbox input "true"
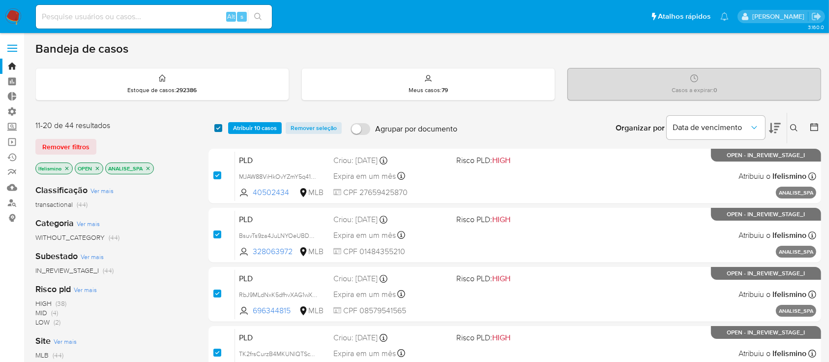
checkbox input "true"
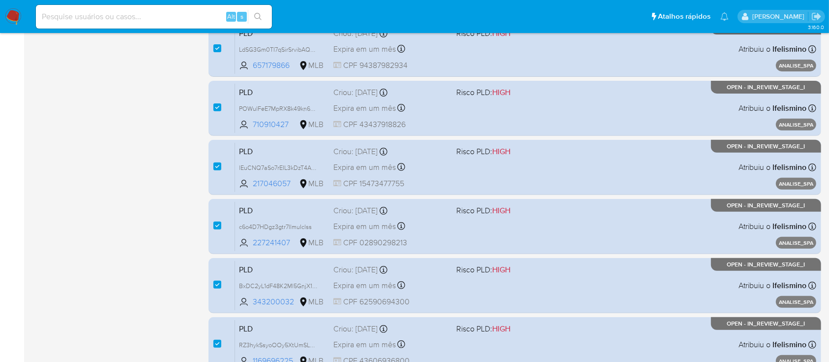
scroll to position [450, 0]
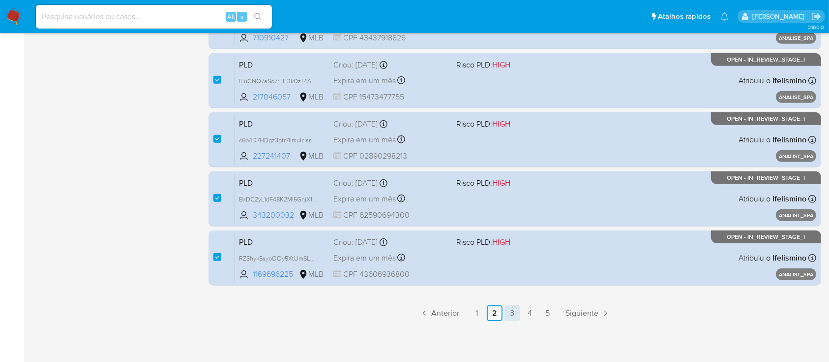
click at [515, 312] on link "3" at bounding box center [513, 313] width 16 height 16
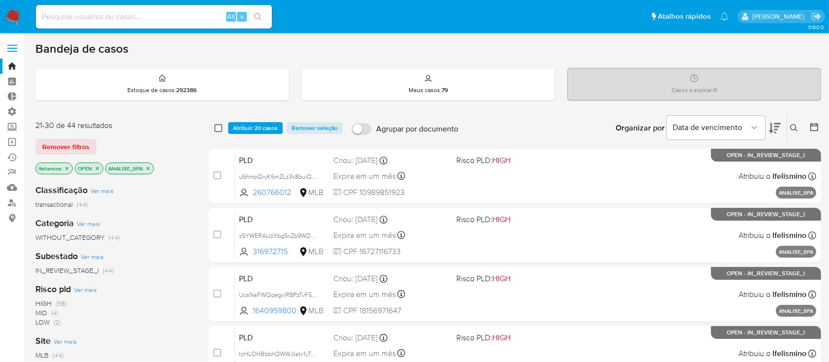
click at [220, 125] on input "checkbox" at bounding box center [218, 128] width 8 height 8
checkbox input "true"
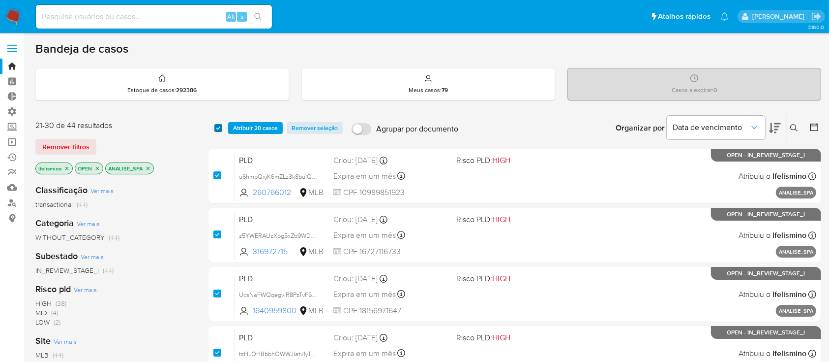
checkbox input "true"
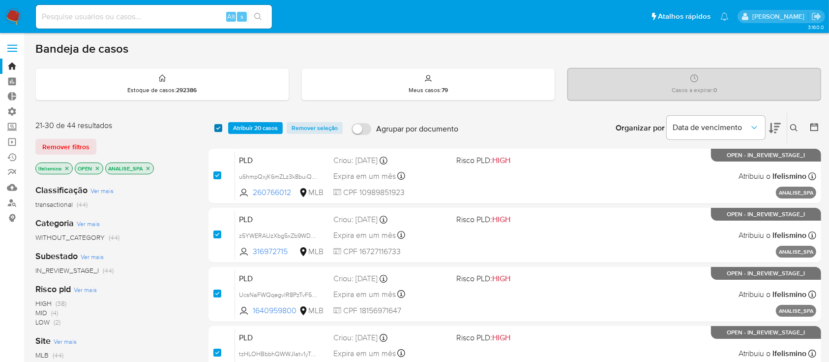
checkbox input "true"
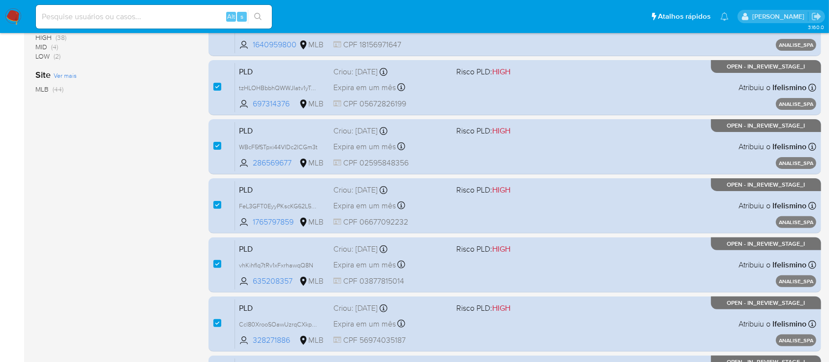
scroll to position [450, 0]
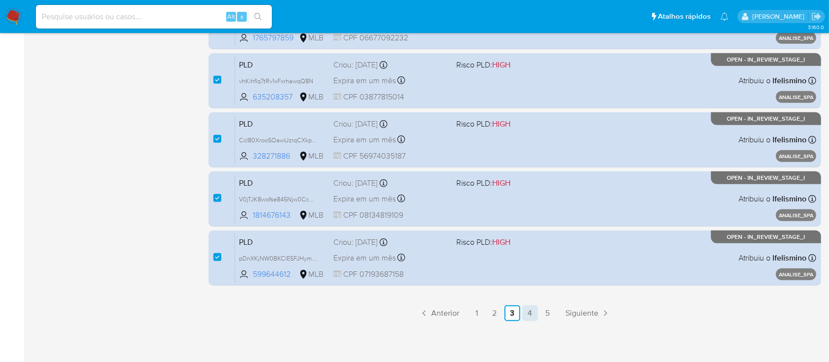
click at [530, 313] on link "4" at bounding box center [530, 313] width 16 height 16
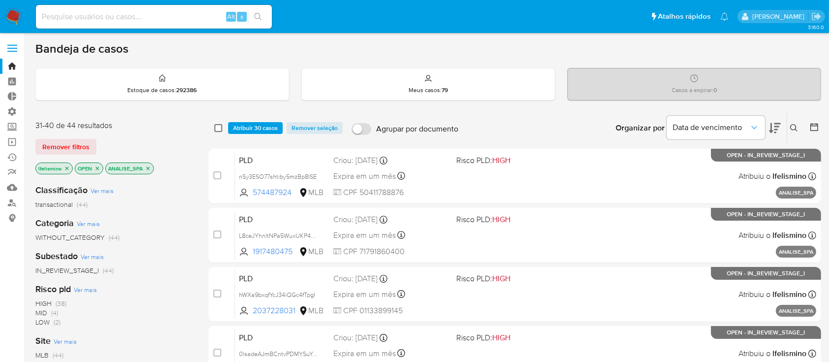
click at [217, 124] on input "checkbox" at bounding box center [218, 128] width 8 height 8
checkbox input "true"
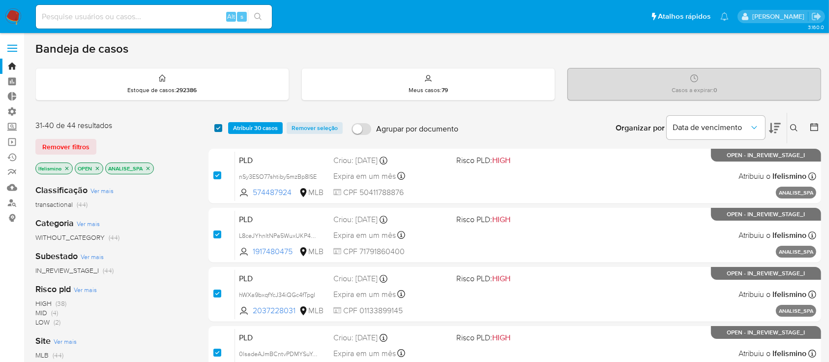
checkbox input "true"
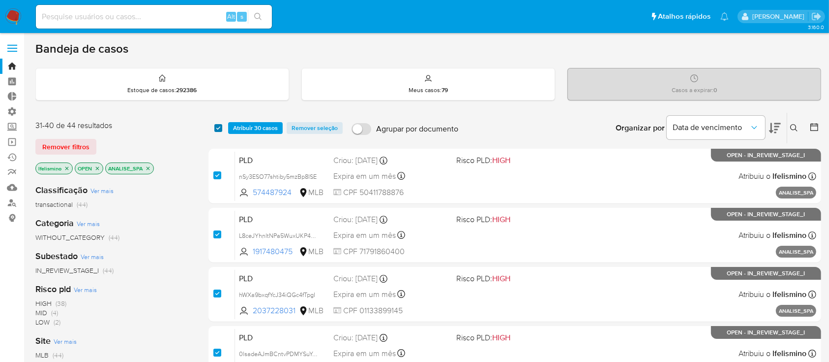
checkbox input "true"
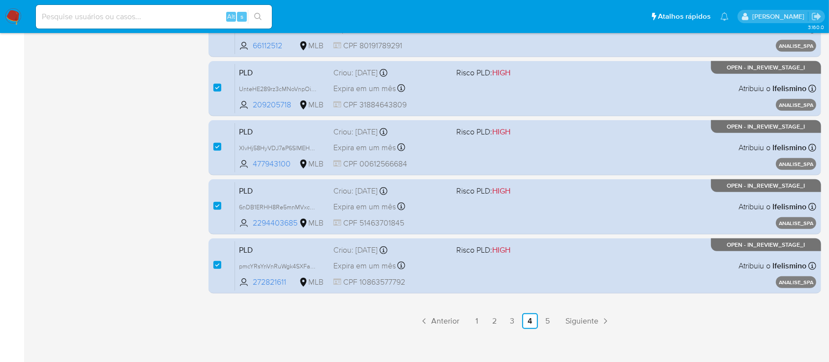
scroll to position [450, 0]
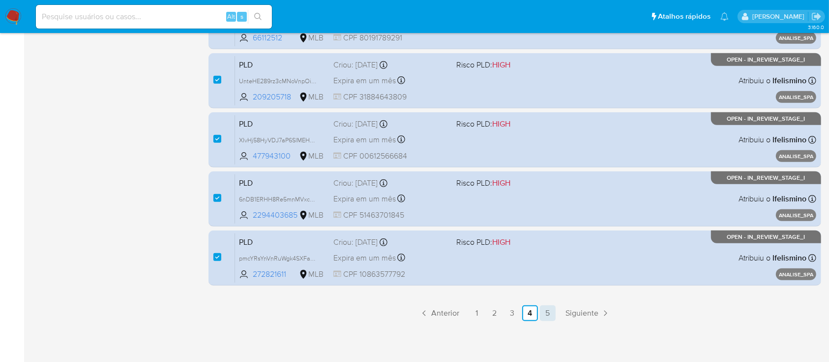
click at [545, 313] on link "5" at bounding box center [548, 313] width 16 height 16
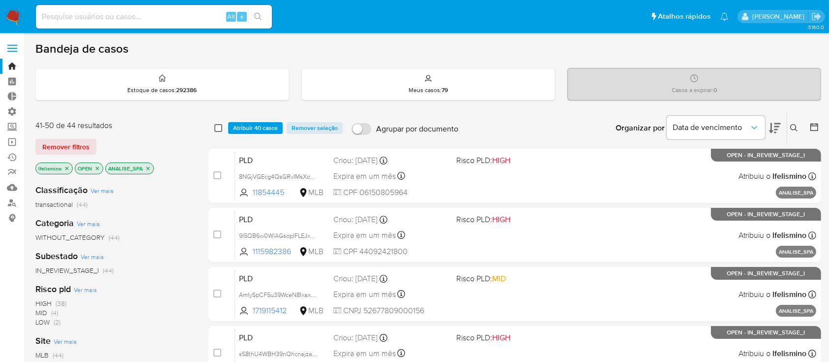
click at [218, 127] on input "checkbox" at bounding box center [218, 128] width 8 height 8
checkbox input "true"
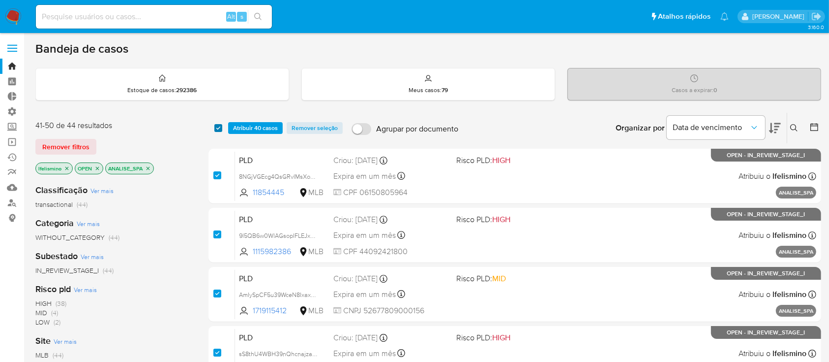
checkbox input "true"
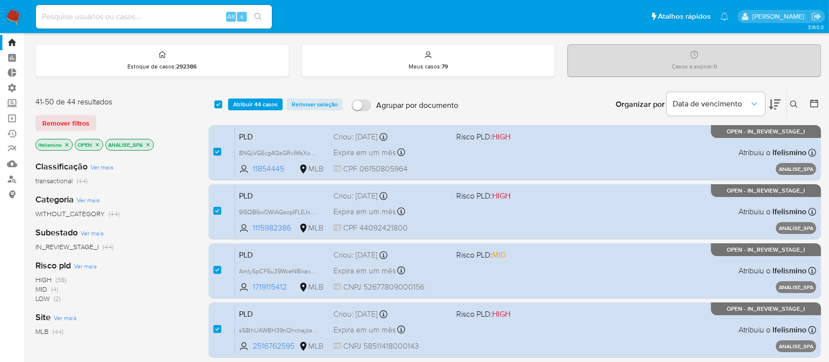
scroll to position [25, 0]
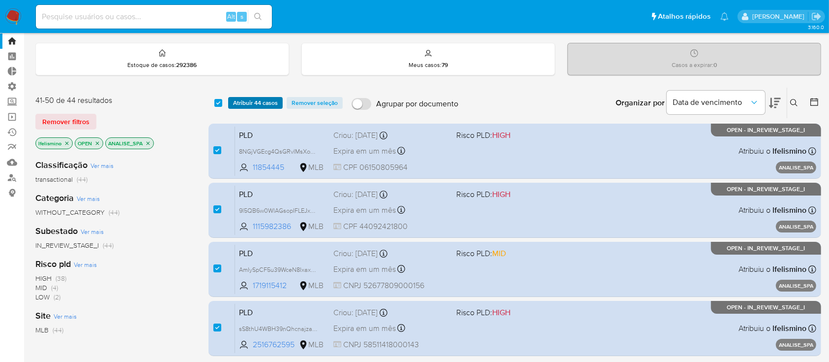
click at [248, 101] on span "Atribuir 44 casos" at bounding box center [255, 103] width 45 height 10
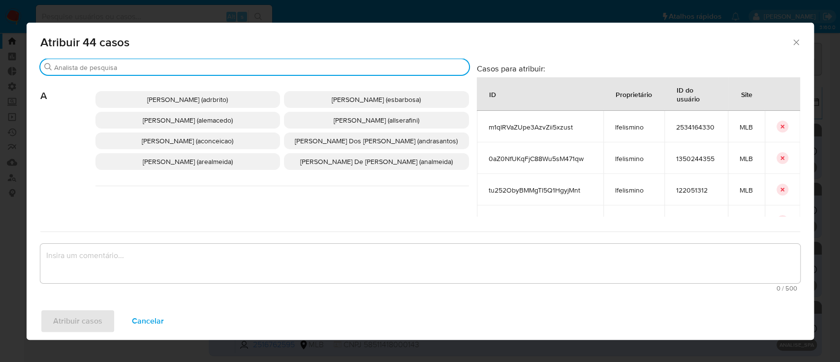
click at [173, 67] on input "Buscar" at bounding box center [259, 67] width 411 height 9
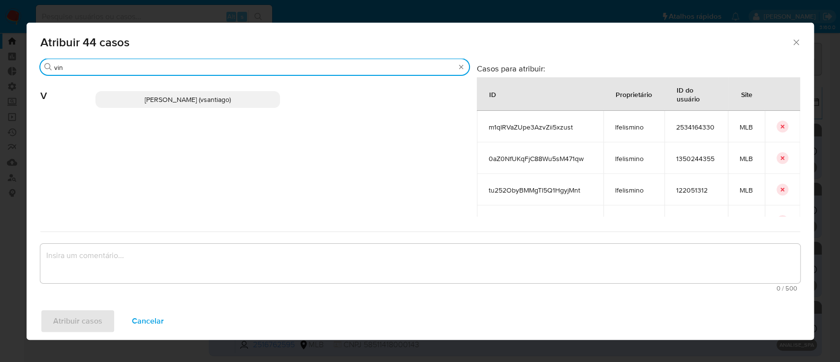
type input "vin"
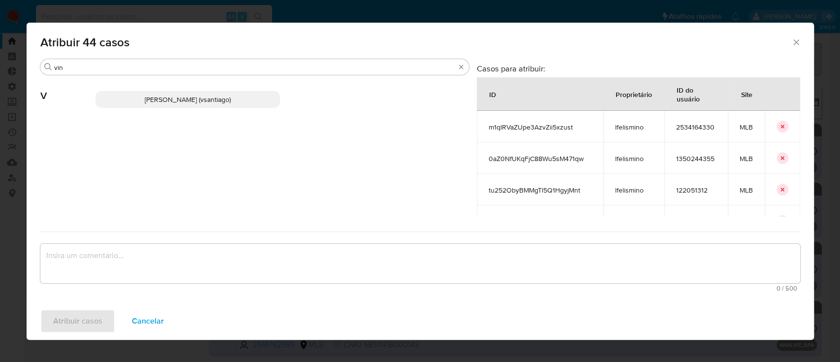
click at [173, 95] on span "[PERSON_NAME] (vsantiago)" at bounding box center [188, 99] width 86 height 10
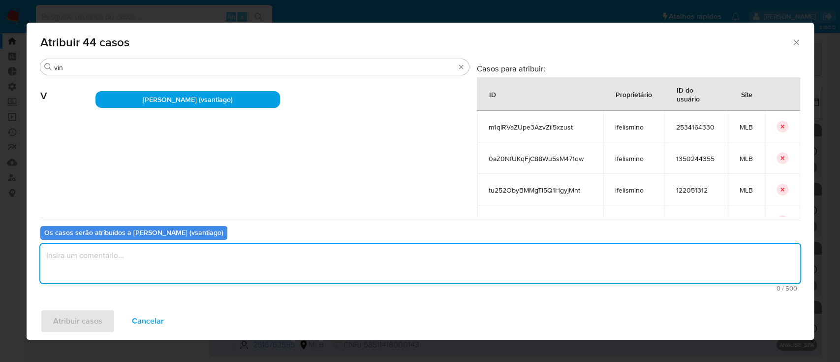
click at [136, 271] on textarea "assign-modal" at bounding box center [419, 262] width 759 height 39
type textarea "ok"
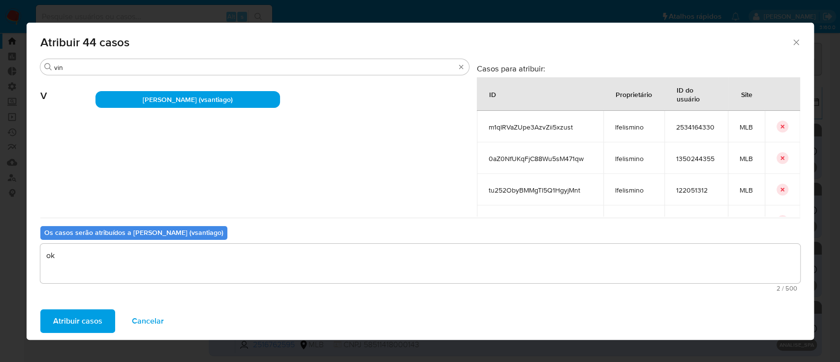
click at [94, 314] on span "Atribuir casos" at bounding box center [77, 321] width 49 height 22
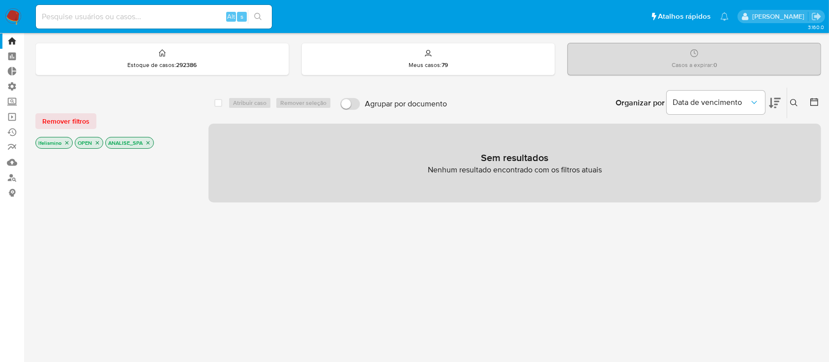
click at [147, 144] on icon "close-filter" at bounding box center [148, 143] width 6 height 6
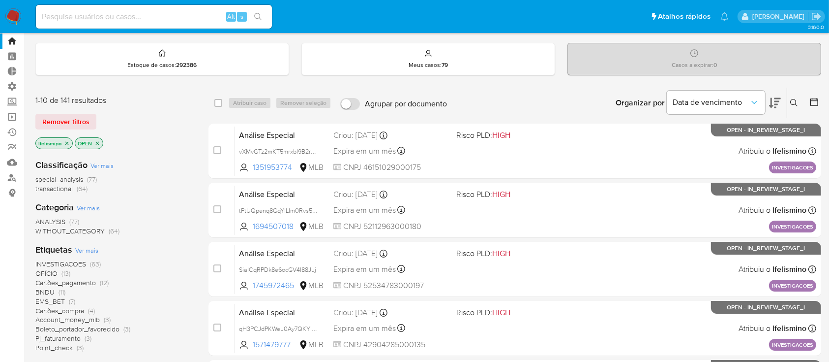
click at [53, 301] on span "EMS_BET" at bounding box center [50, 301] width 30 height 10
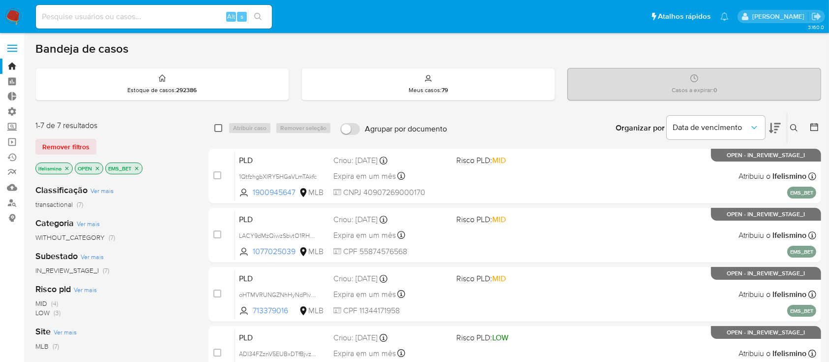
click at [217, 128] on input "checkbox" at bounding box center [218, 128] width 8 height 8
checkbox input "true"
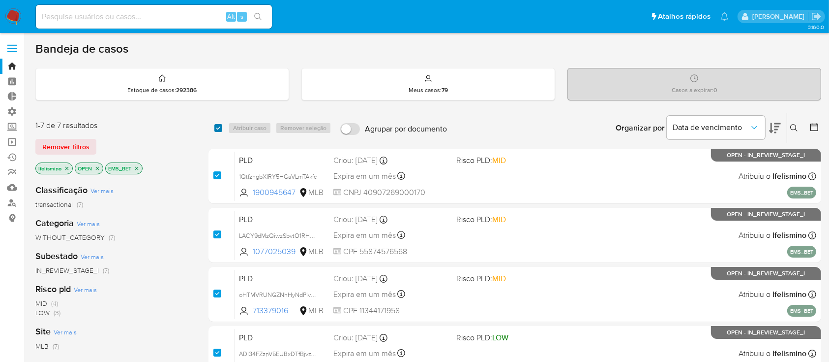
checkbox input "true"
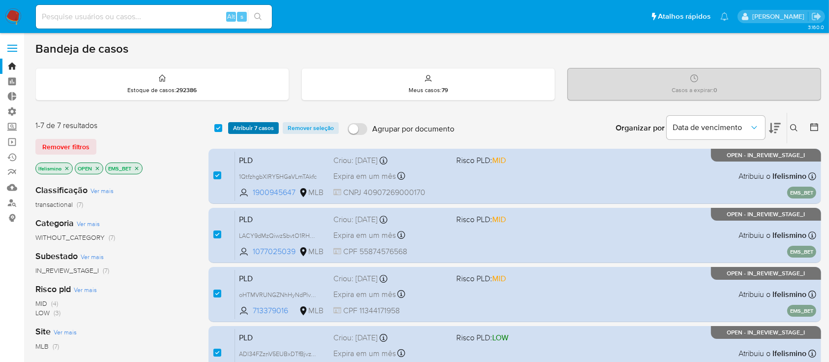
click at [236, 128] on span "Atribuir 7 casos" at bounding box center [253, 128] width 41 height 10
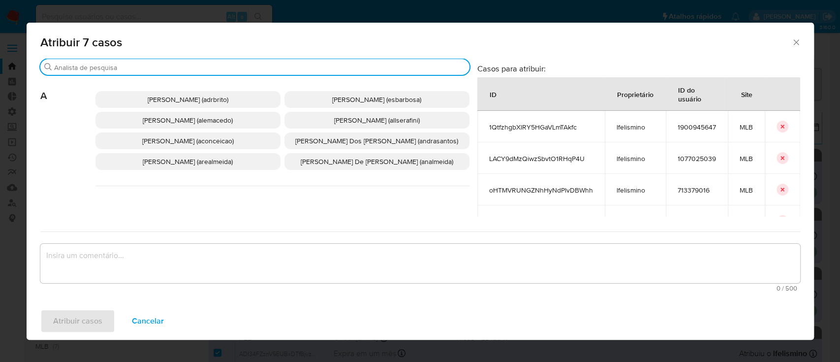
click at [166, 69] on input "Buscar" at bounding box center [259, 67] width 411 height 9
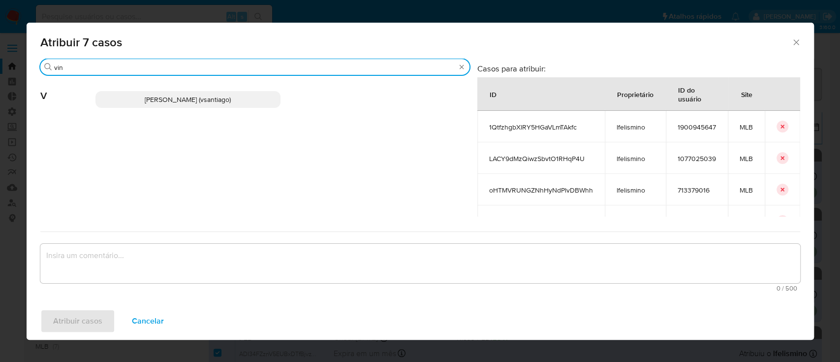
type input "vin"
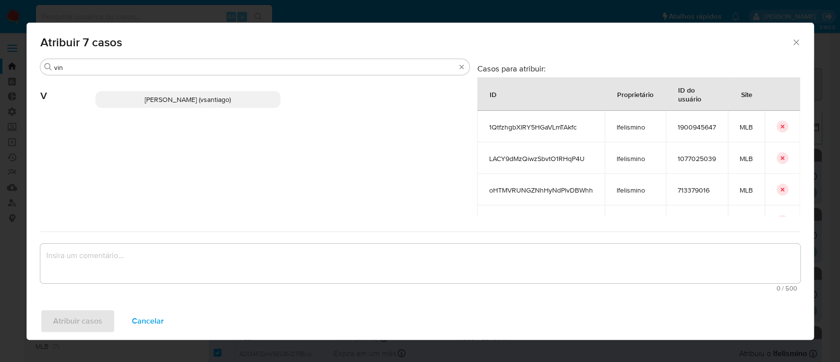
click at [155, 101] on span "[PERSON_NAME] (vsantiago)" at bounding box center [188, 99] width 86 height 10
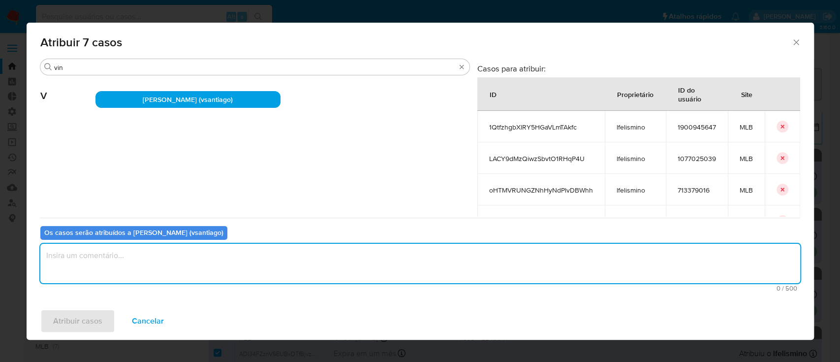
click at [116, 262] on textarea "assign-modal" at bounding box center [419, 262] width 759 height 39
type textarea "ok"
click at [80, 316] on span "Atribuir casos" at bounding box center [77, 321] width 49 height 22
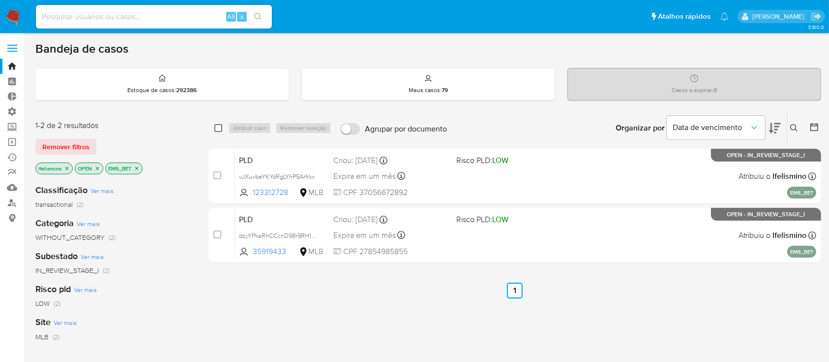
click at [216, 128] on input "checkbox" at bounding box center [218, 128] width 8 height 8
checkbox input "true"
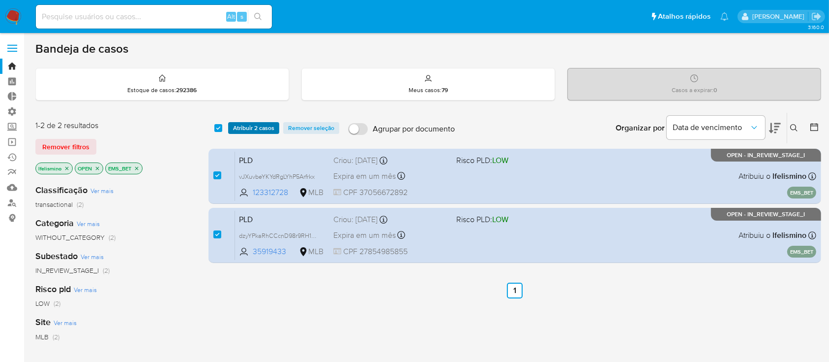
click at [244, 126] on span "Atribuir 2 casos" at bounding box center [253, 128] width 41 height 10
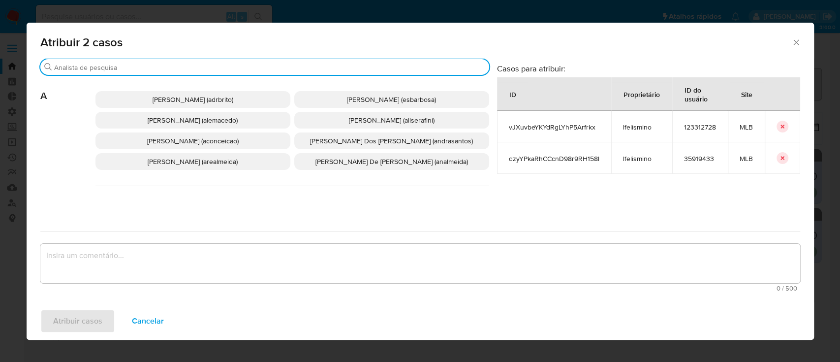
click at [153, 67] on input "Buscar" at bounding box center [269, 67] width 431 height 9
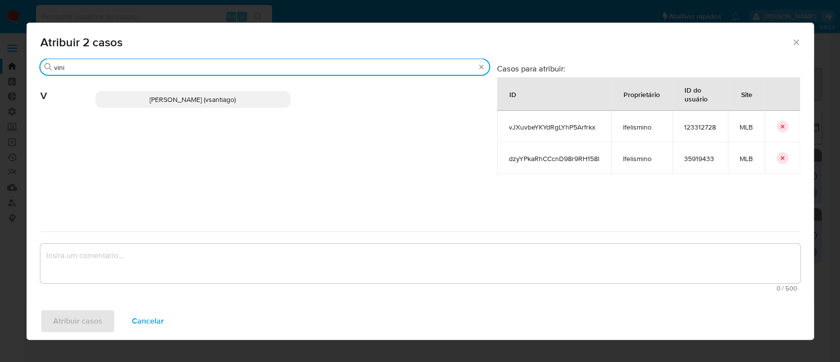
type input "vini"
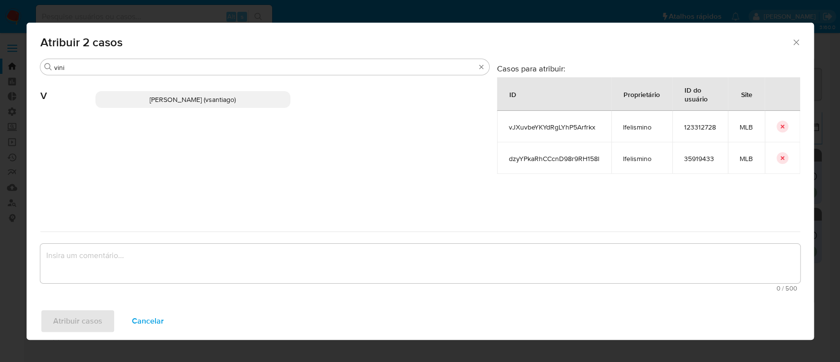
click at [163, 101] on span "[PERSON_NAME] (vsantiago)" at bounding box center [193, 99] width 86 height 10
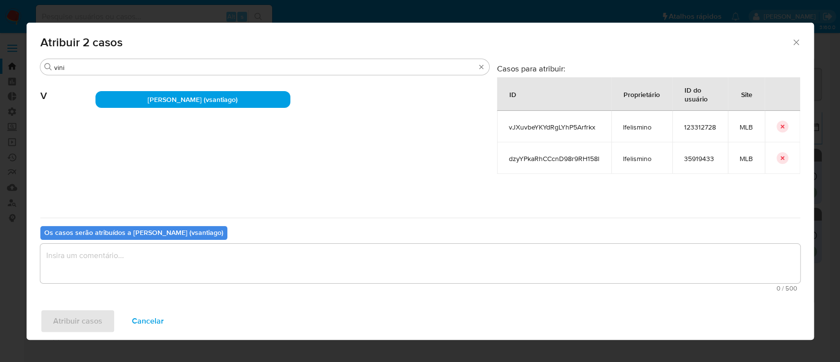
click at [119, 266] on textarea "assign-modal" at bounding box center [419, 262] width 759 height 39
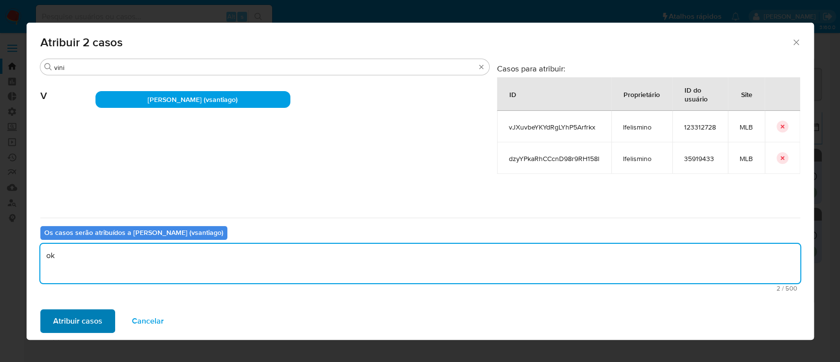
type textarea "ok"
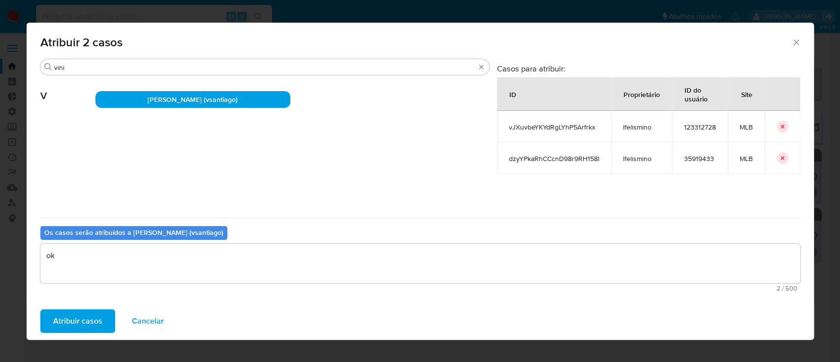
click at [85, 317] on span "Atribuir casos" at bounding box center [77, 321] width 49 height 22
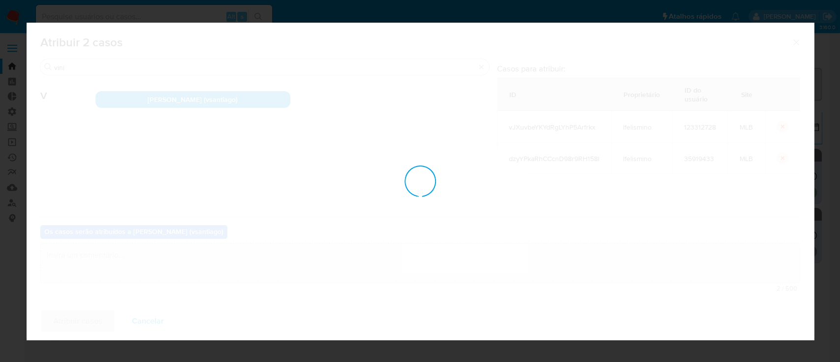
checkbox input "false"
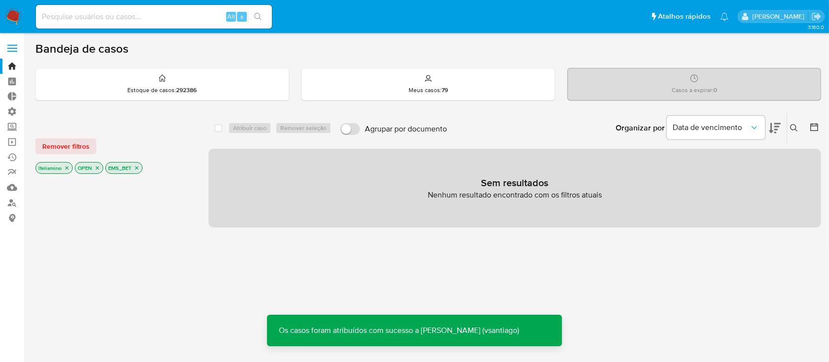
click at [136, 168] on icon "close-filter" at bounding box center [136, 167] width 3 height 3
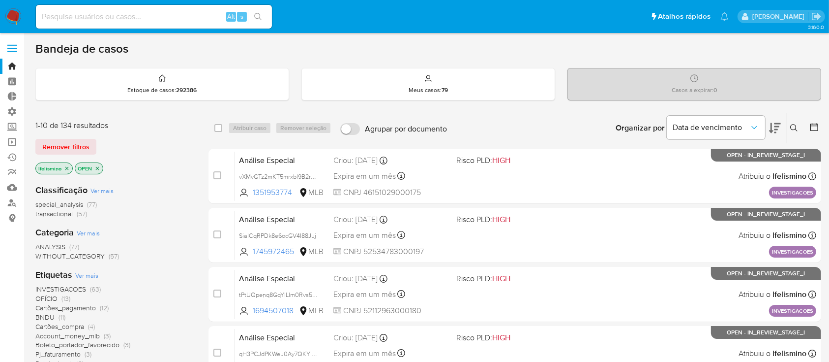
click at [65, 171] on p "lfelismino" at bounding box center [54, 168] width 36 height 11
click at [65, 169] on icon "close-filter" at bounding box center [67, 168] width 6 height 6
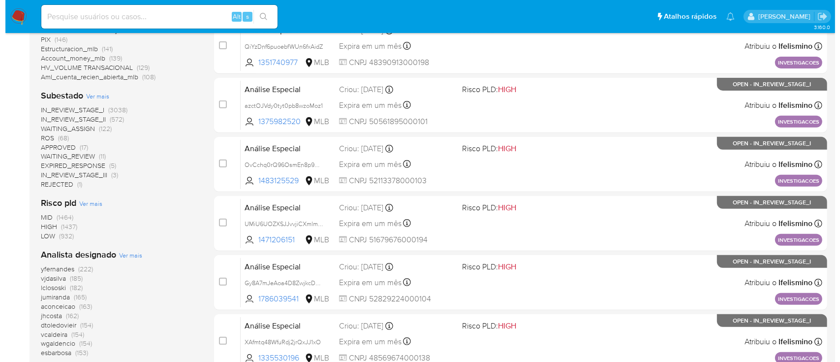
scroll to position [406, 0]
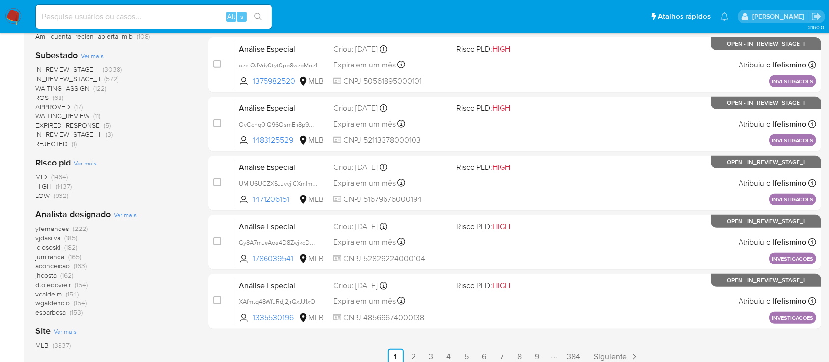
click at [122, 215] on span "Ver mais" at bounding box center [125, 214] width 23 height 9
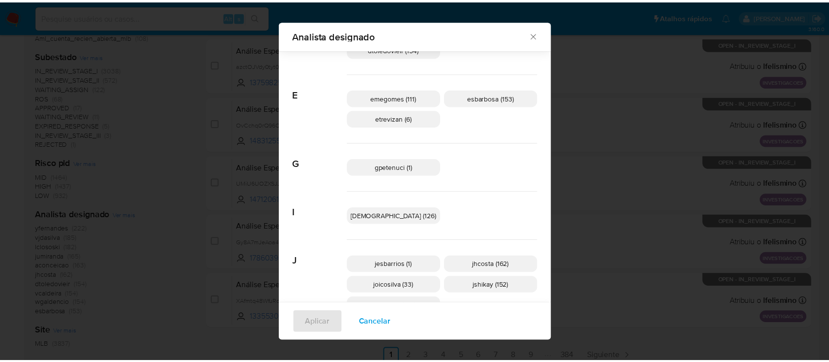
scroll to position [161, 0]
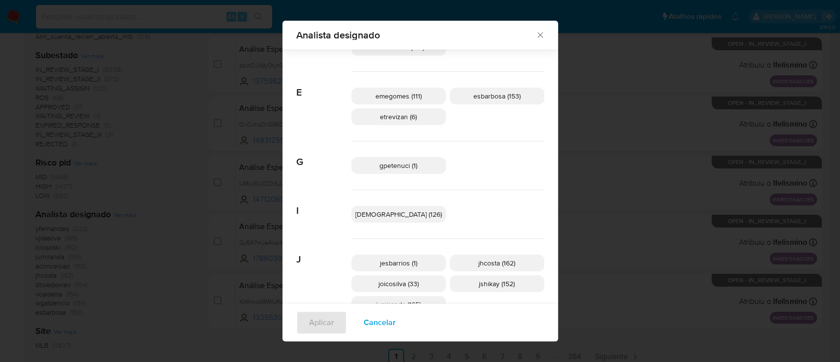
click at [535, 35] on icon "Fechar" at bounding box center [540, 35] width 10 height 10
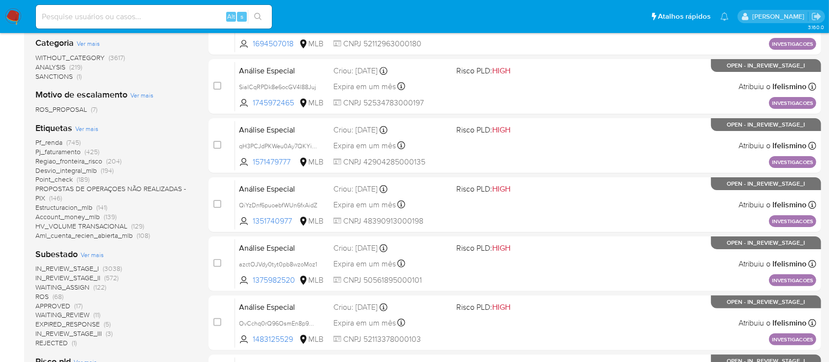
scroll to position [297, 0]
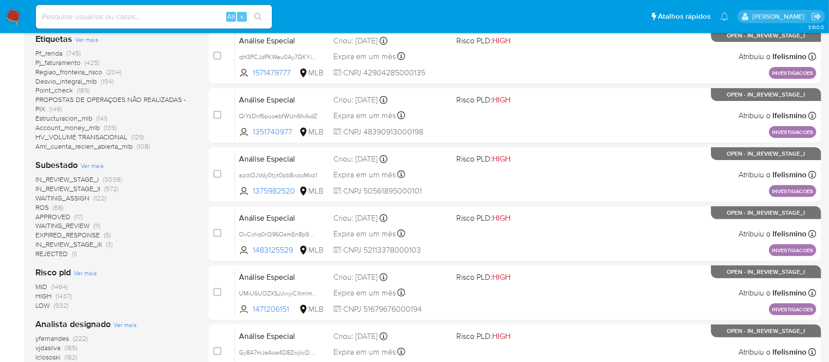
click at [43, 208] on span "ROS" at bounding box center [41, 207] width 13 height 10
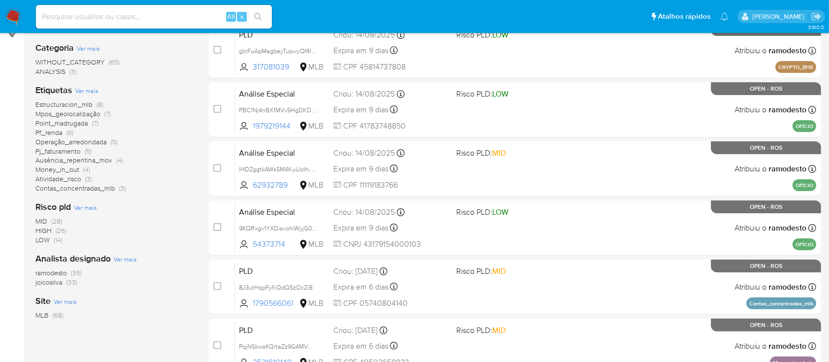
scroll to position [189, 0]
